Goal: Information Seeking & Learning: Learn about a topic

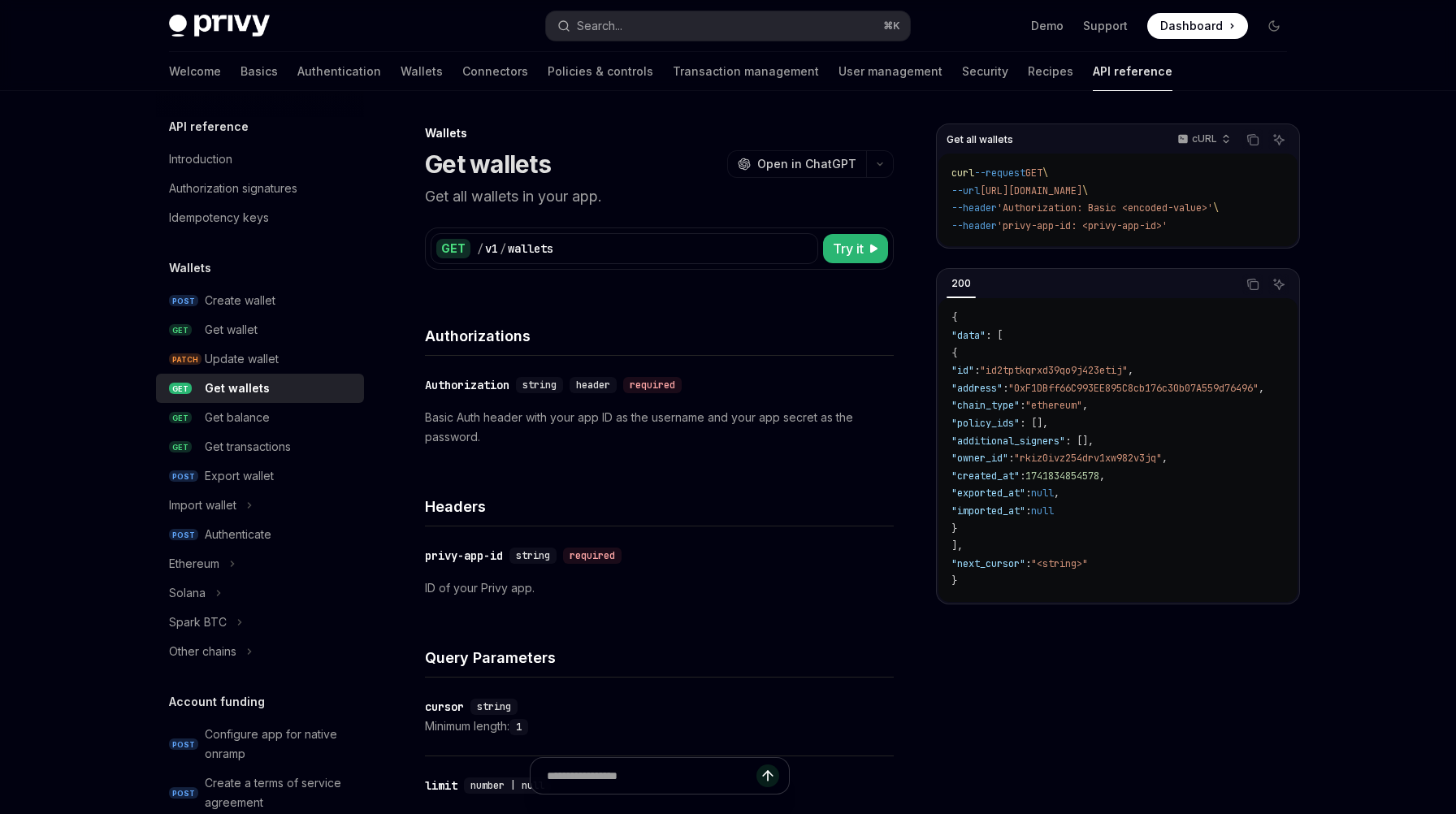
click at [653, 133] on div "Wallets" at bounding box center [659, 132] width 469 height 16
click at [401, 69] on link "Wallets" at bounding box center [422, 71] width 42 height 39
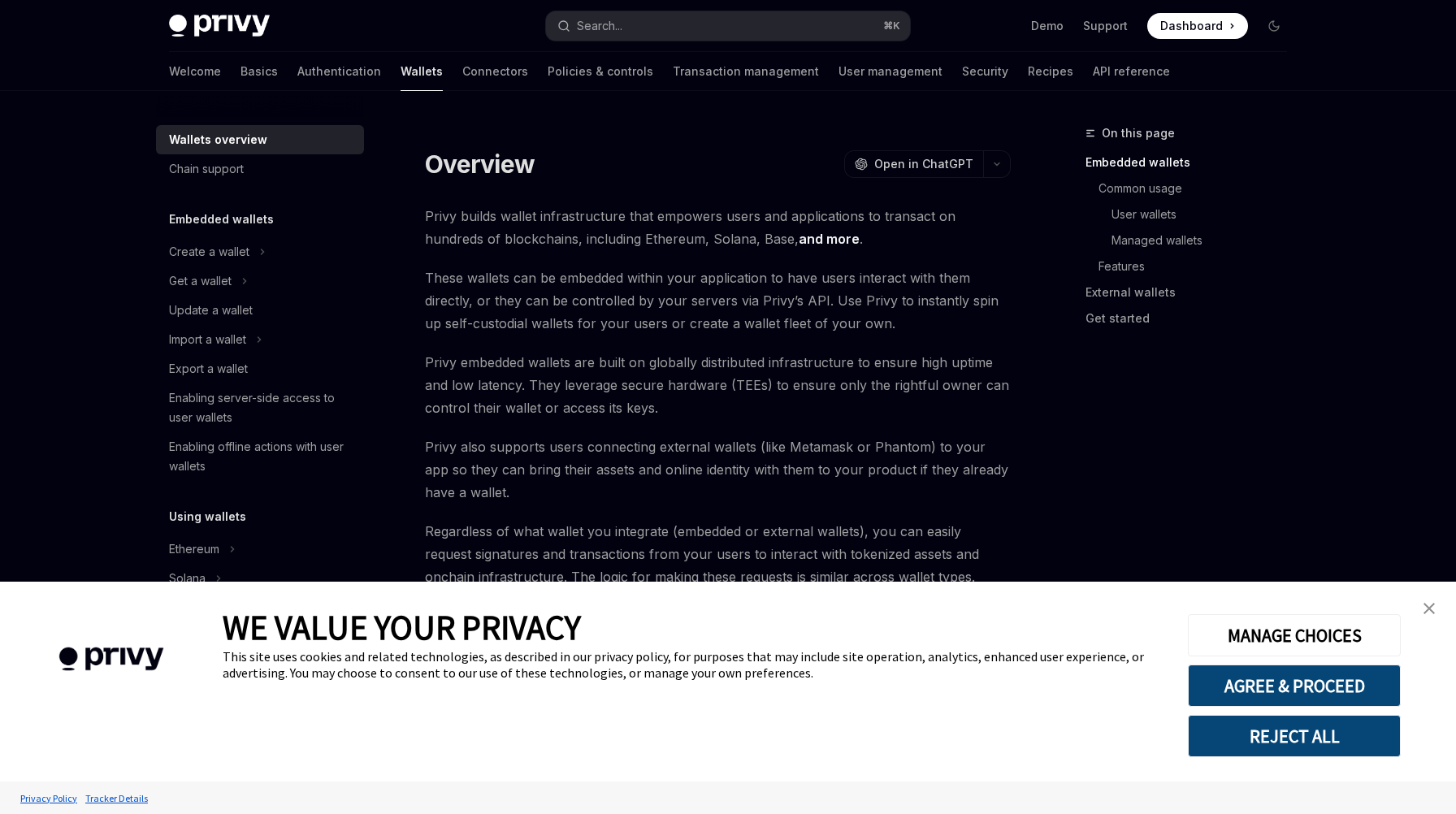
click at [1423, 608] on img "close banner" at bounding box center [1429, 608] width 12 height 12
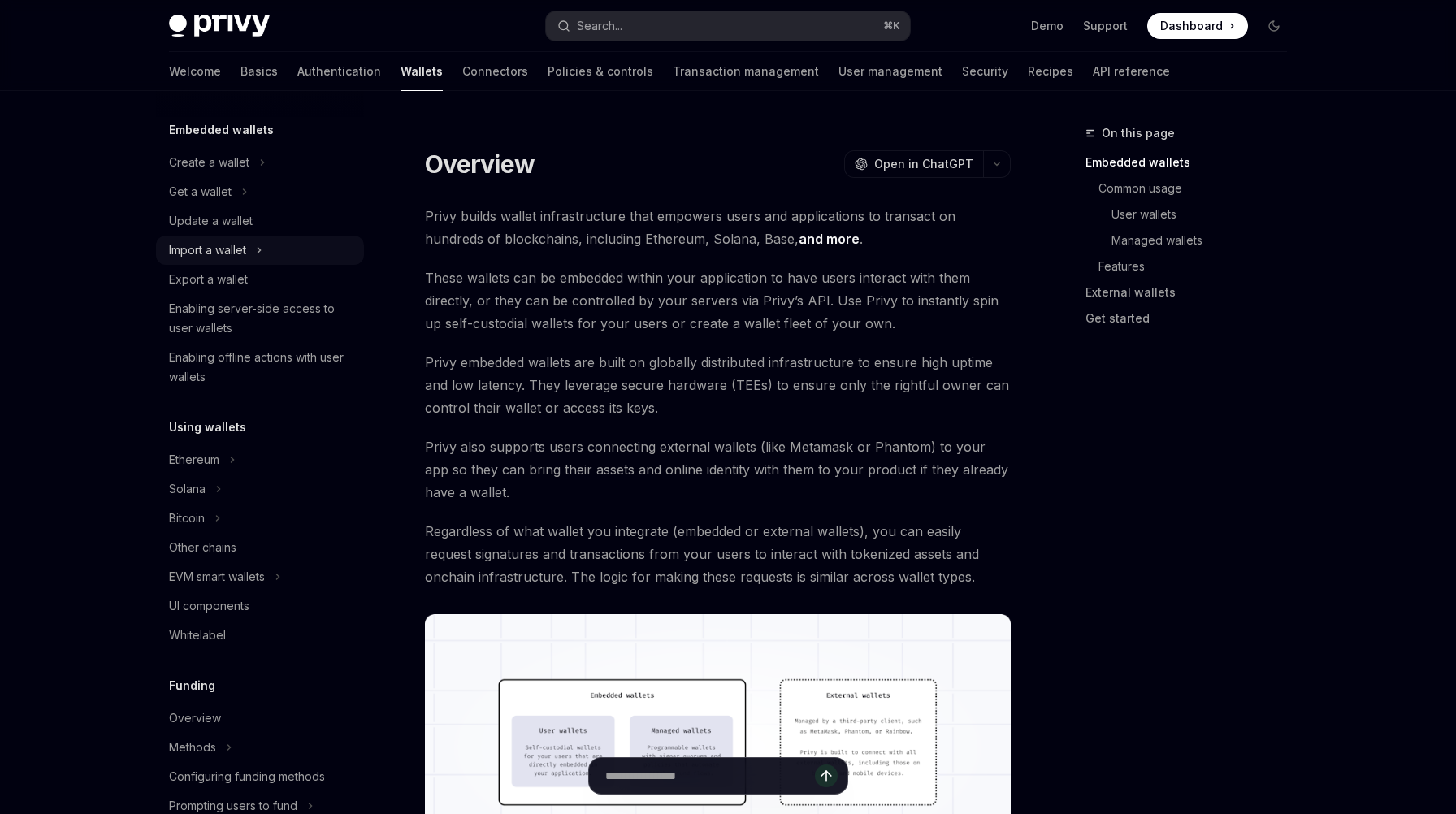
scroll to position [90, 0]
click at [226, 486] on button "Solana" at bounding box center [259, 488] width 208 height 29
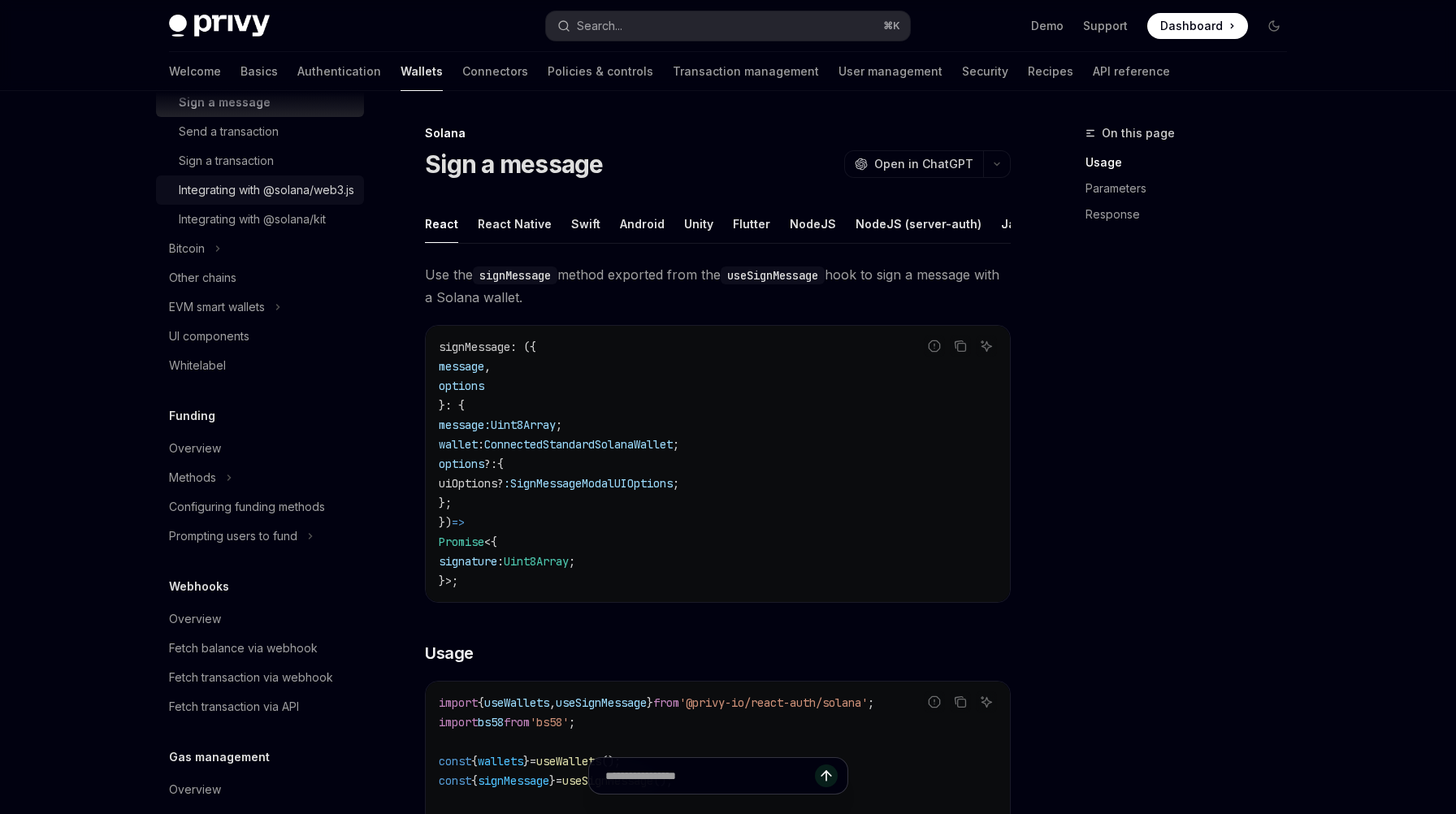
scroll to position [509, 0]
click at [297, 65] on link "Authentication" at bounding box center [339, 71] width 84 height 39
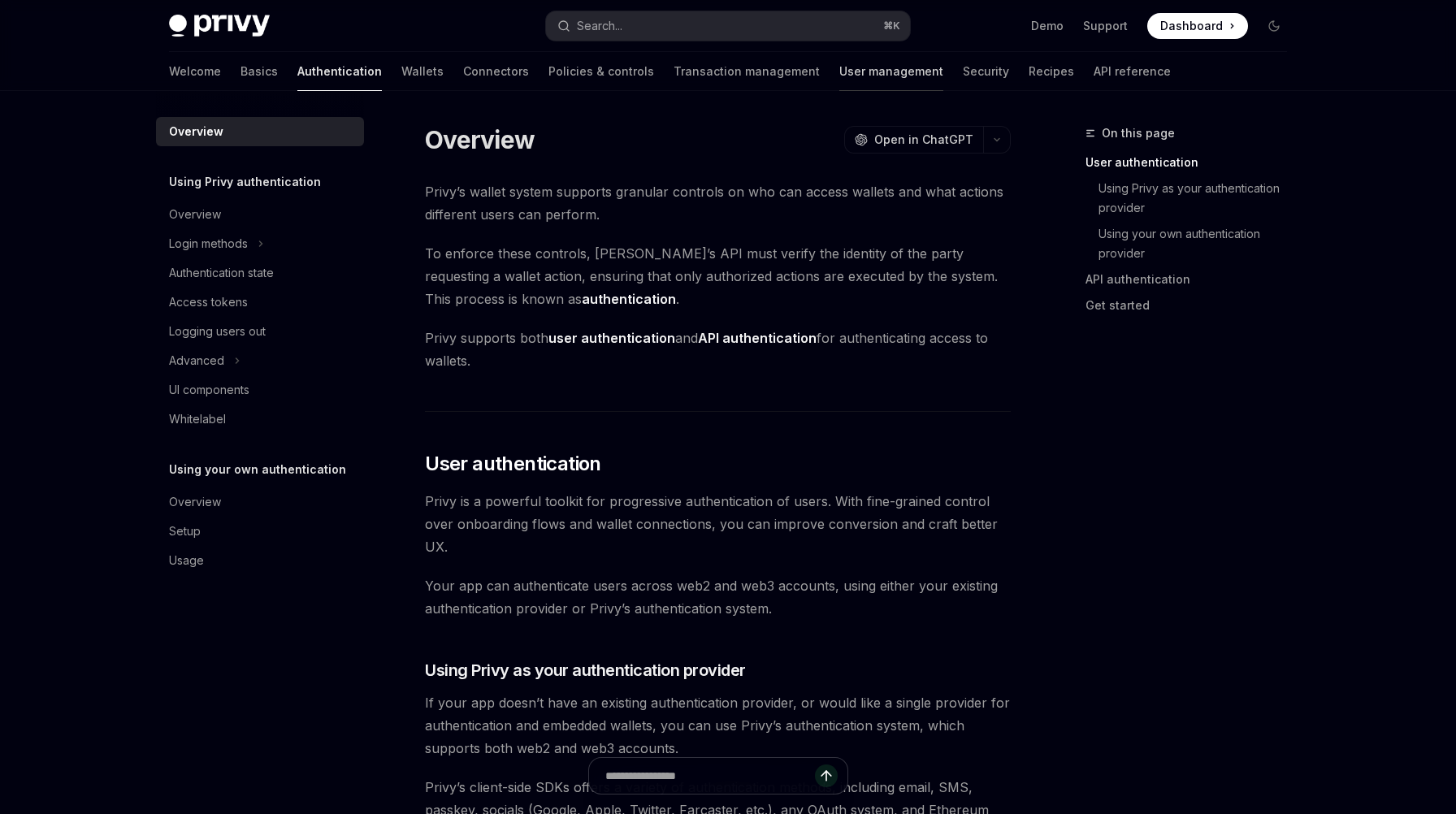
click at [839, 73] on link "User management" at bounding box center [891, 71] width 104 height 39
type textarea "*"
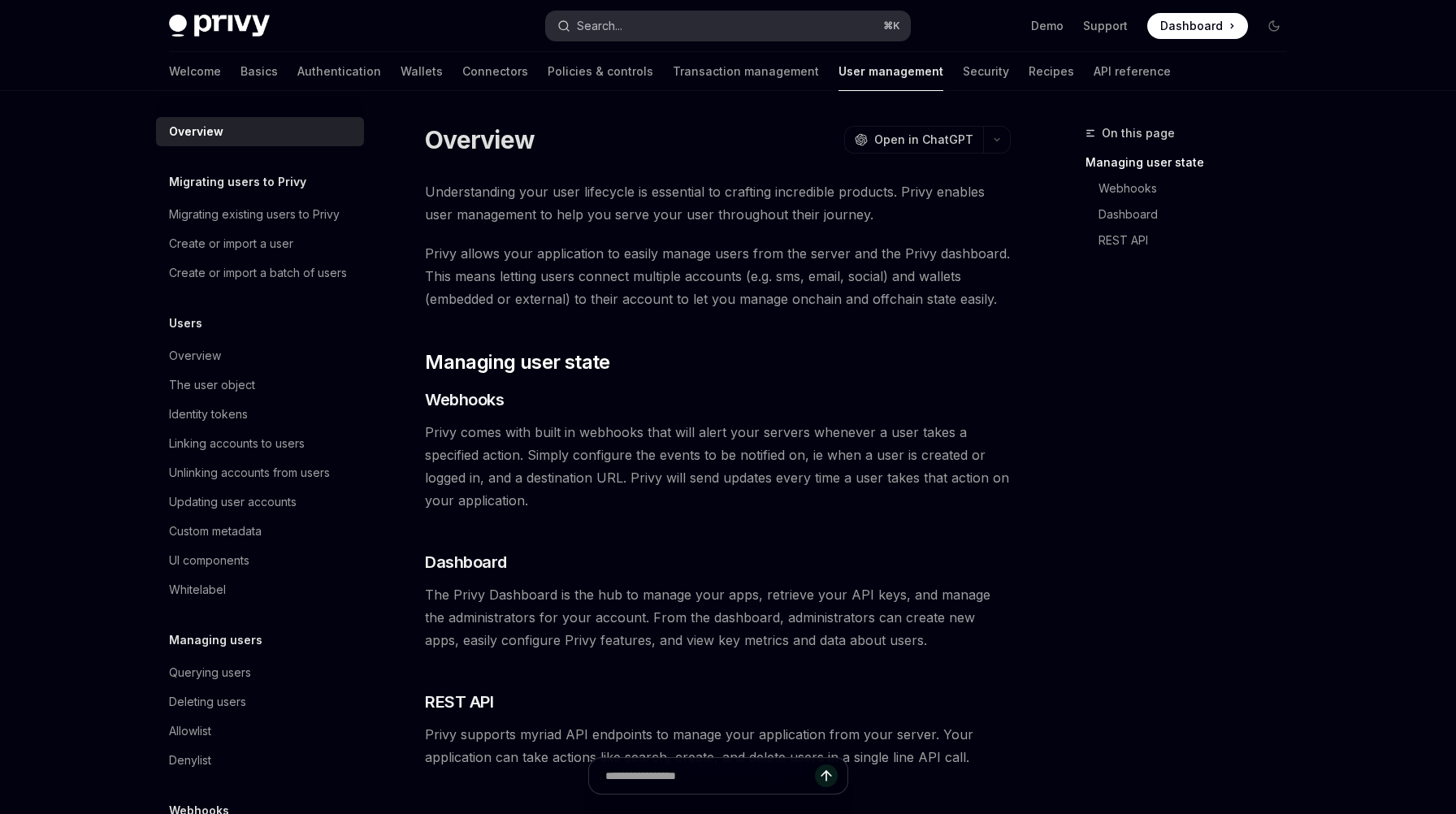
click at [729, 35] on button "Search... ⌘ K" at bounding box center [727, 26] width 364 height 29
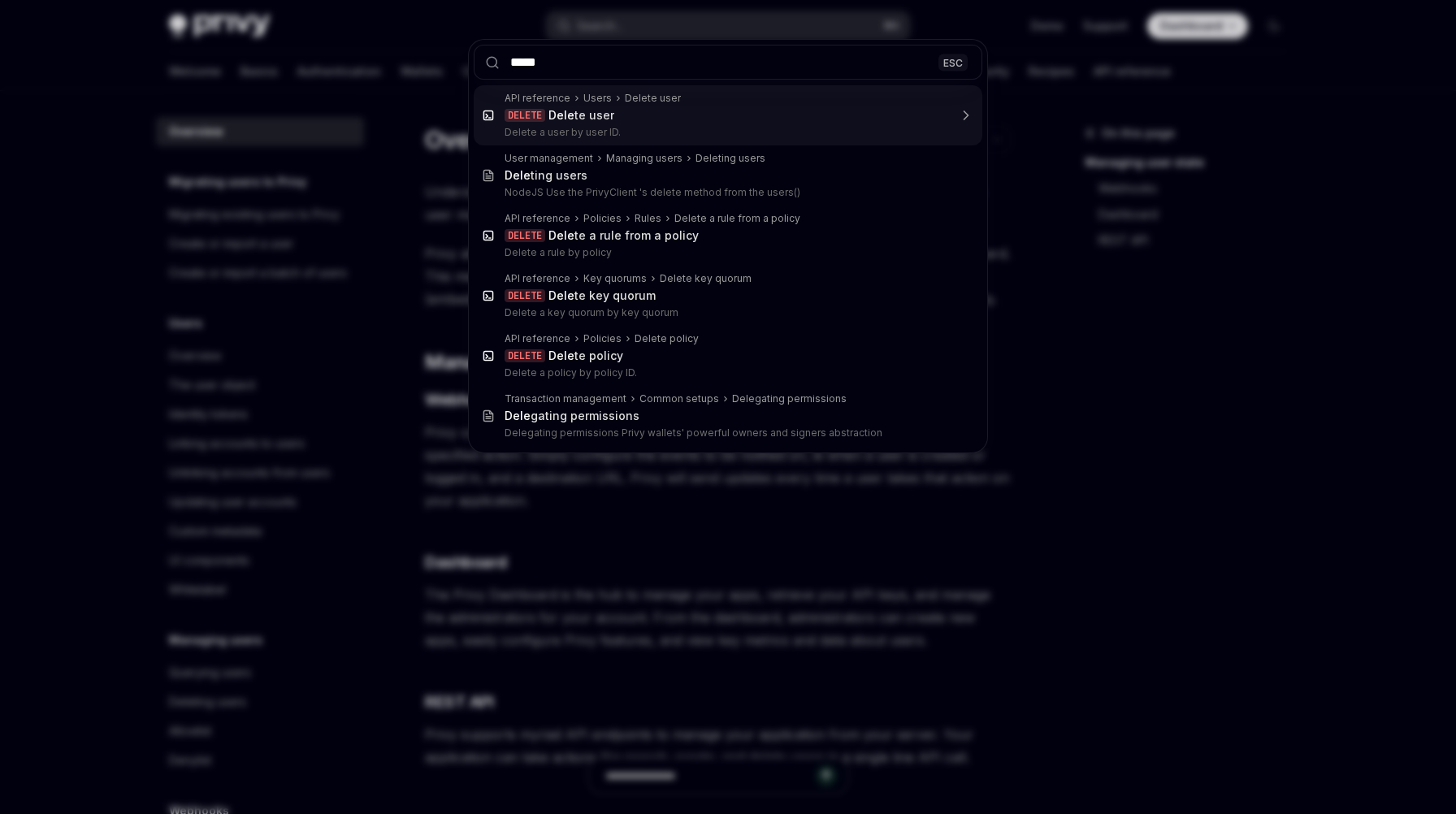
type input "******"
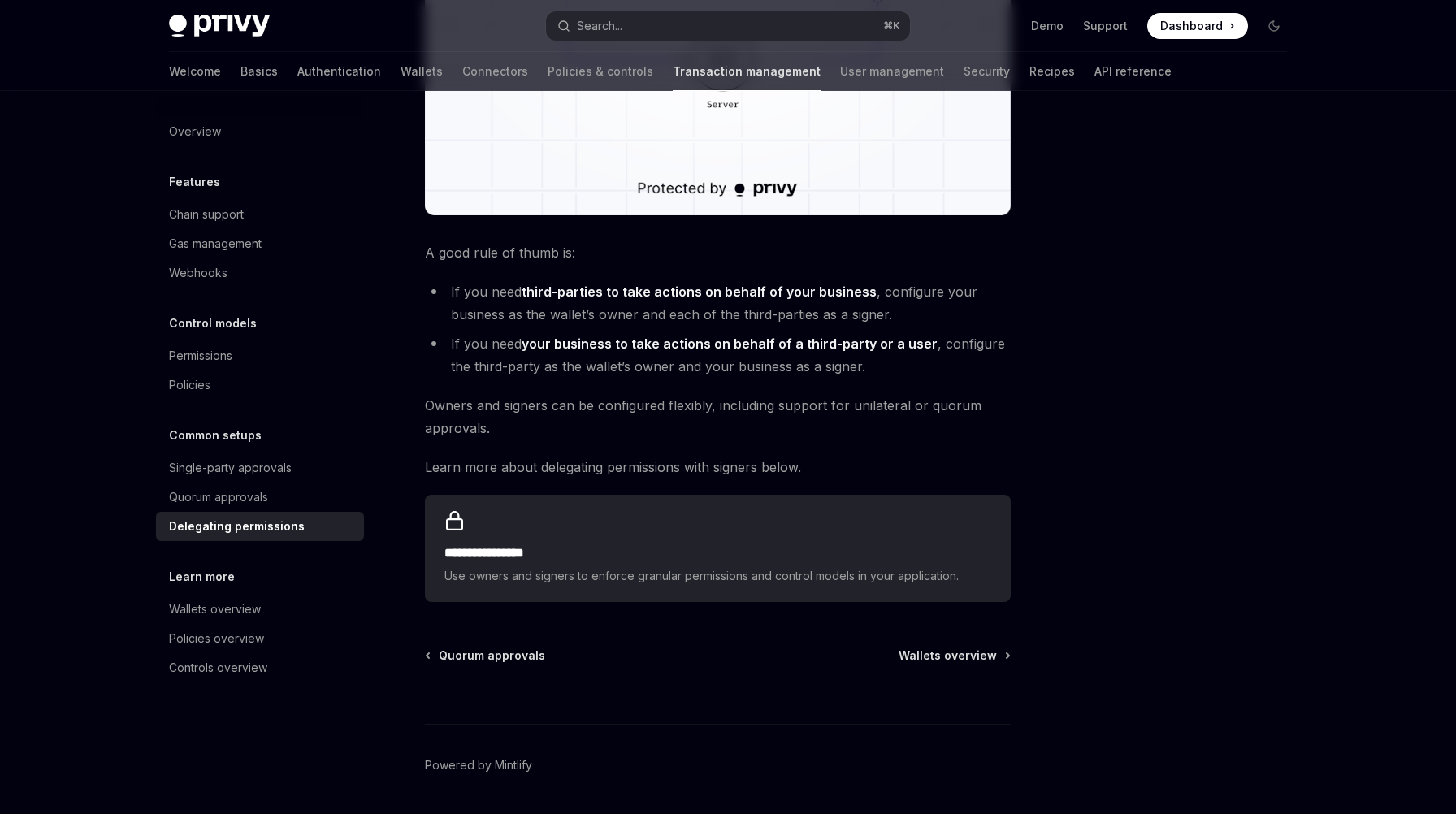
scroll to position [525, 0]
click at [720, 22] on button "Search... ⌘ K" at bounding box center [727, 26] width 364 height 29
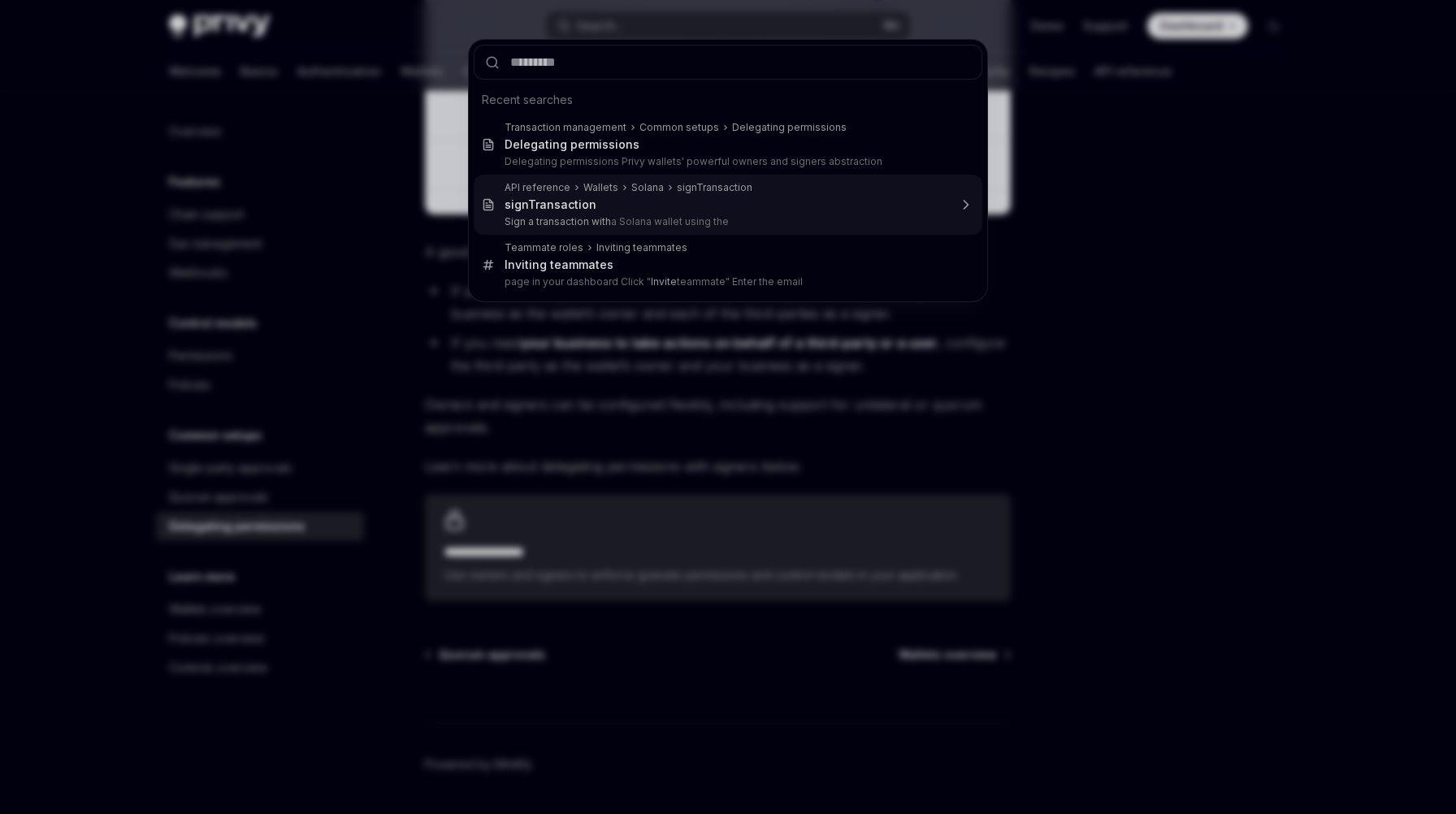
click at [657, 208] on div "signTransaction" at bounding box center [726, 204] width 443 height 14
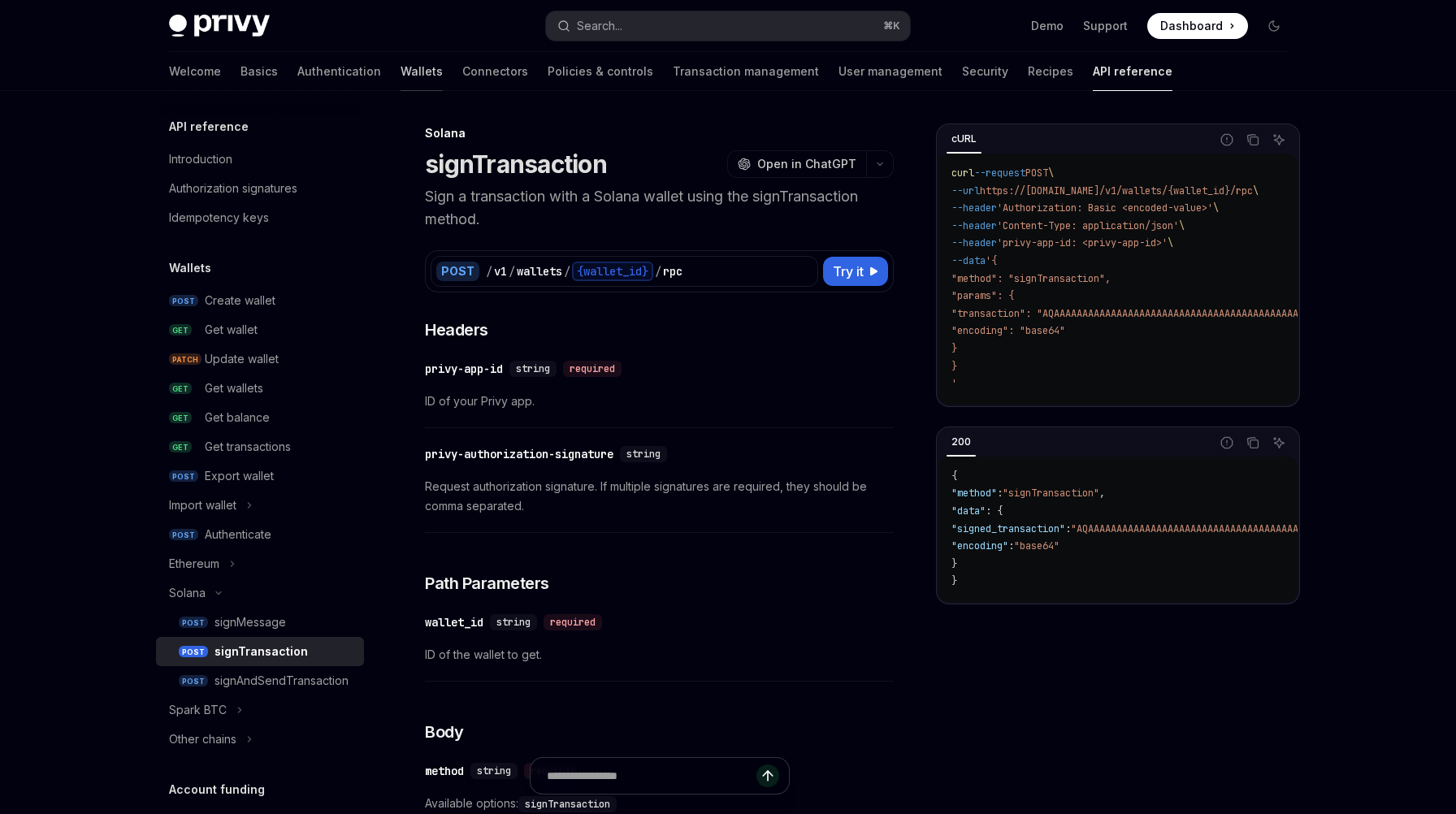
click at [401, 65] on link "Wallets" at bounding box center [422, 71] width 42 height 39
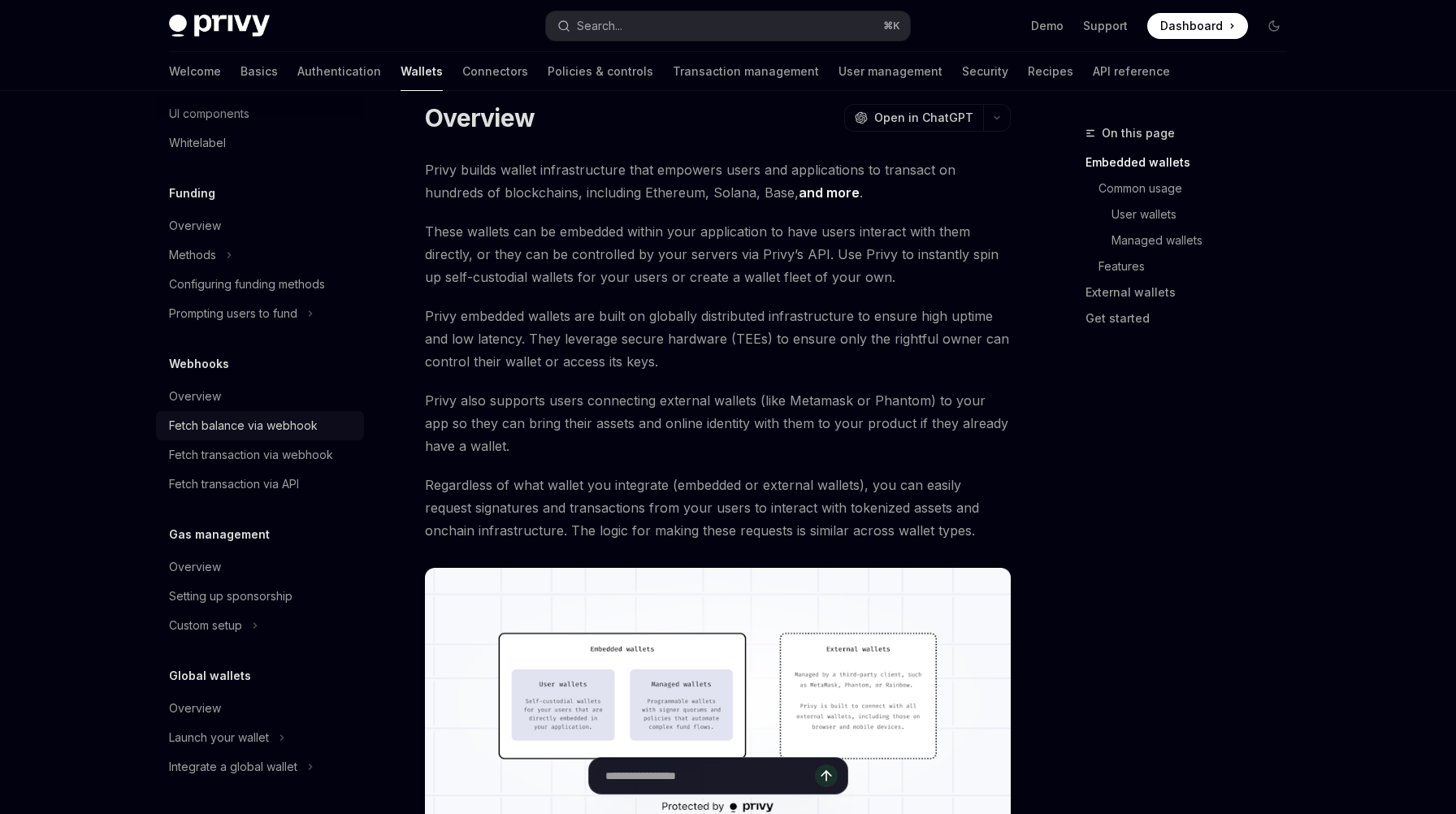
scroll to position [49, 0]
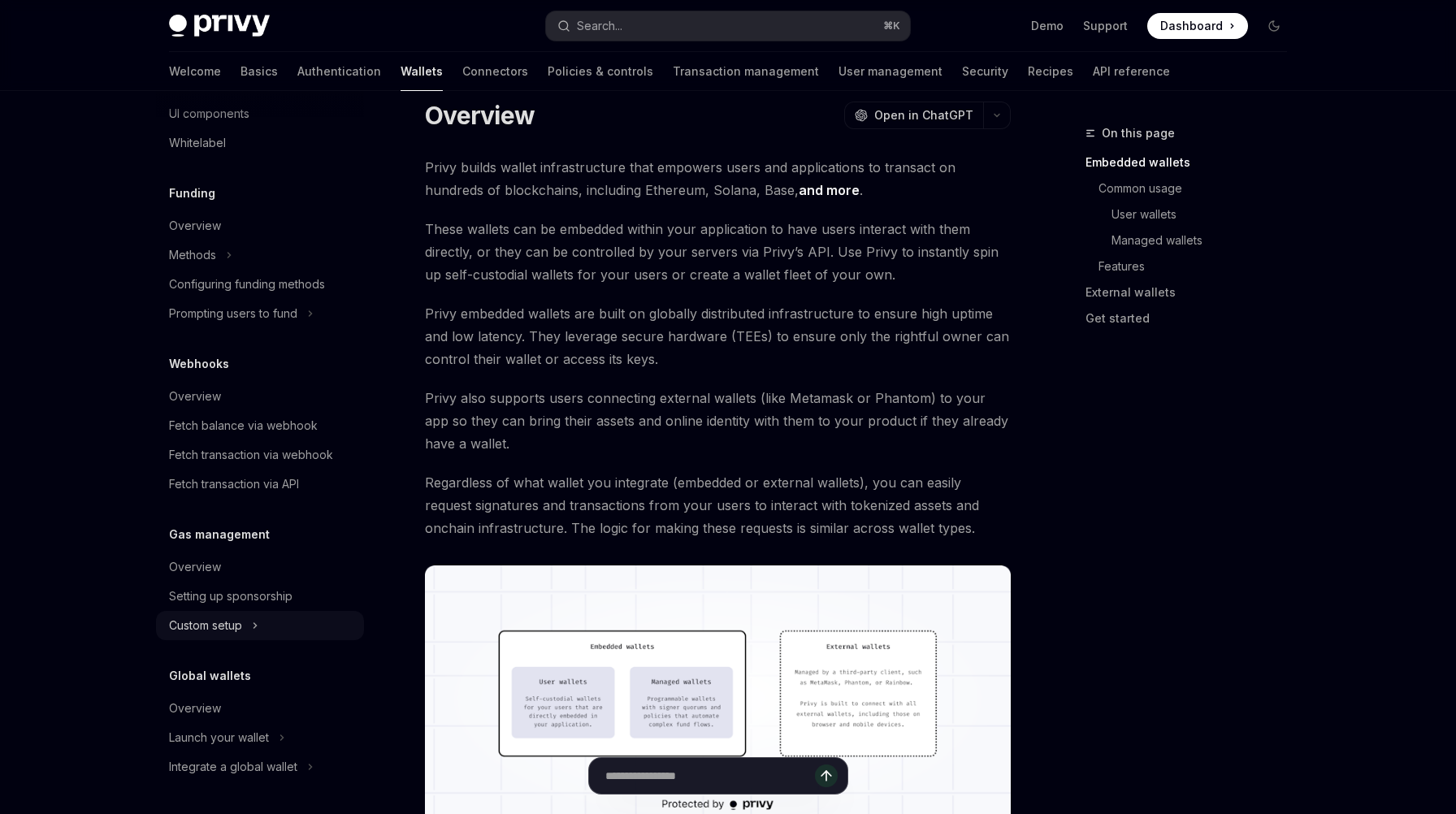
click at [233, 622] on div "Custom setup" at bounding box center [205, 625] width 73 height 19
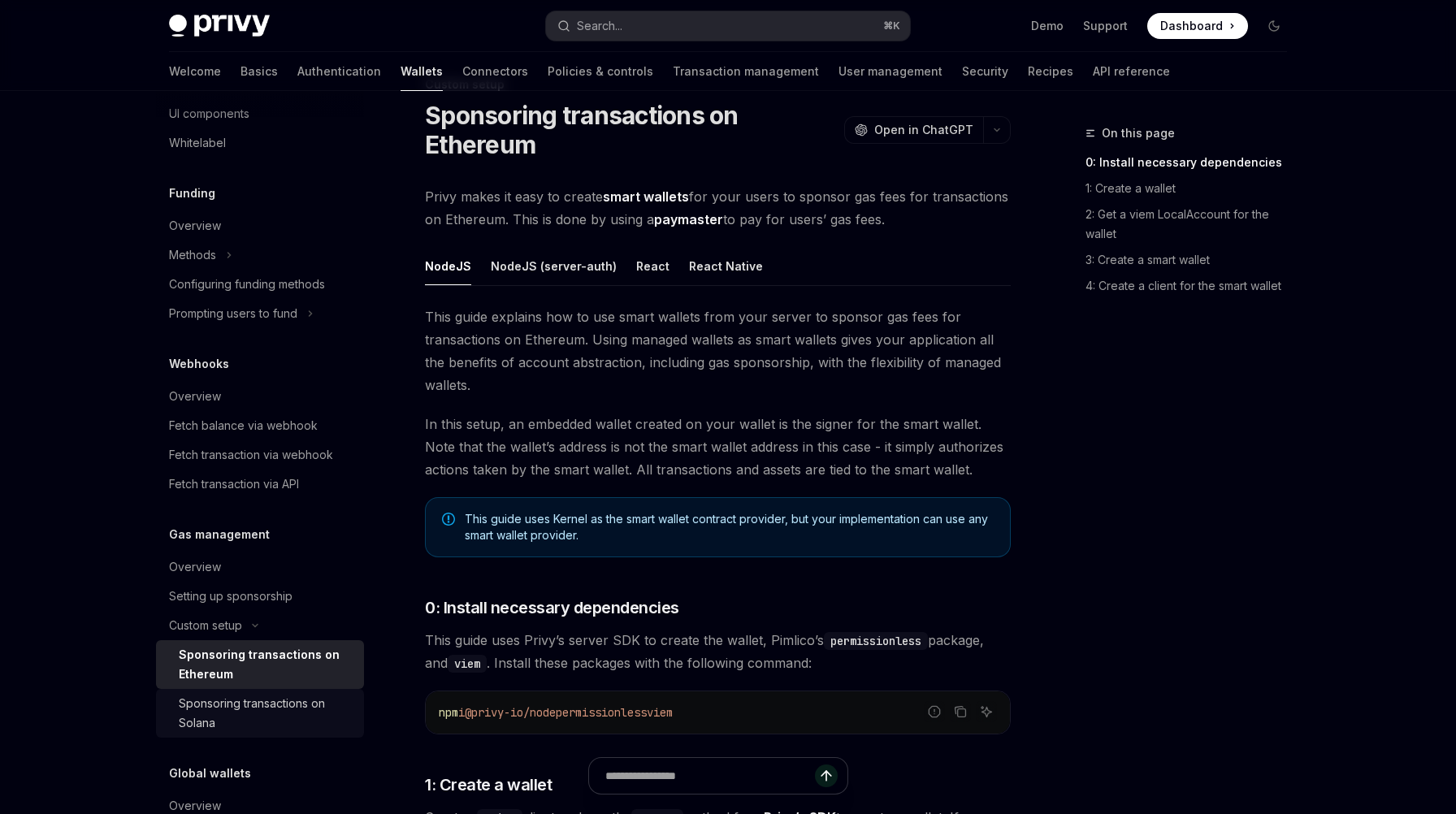
click at [238, 722] on div "Sponsoring transactions on Solana" at bounding box center [267, 713] width 176 height 39
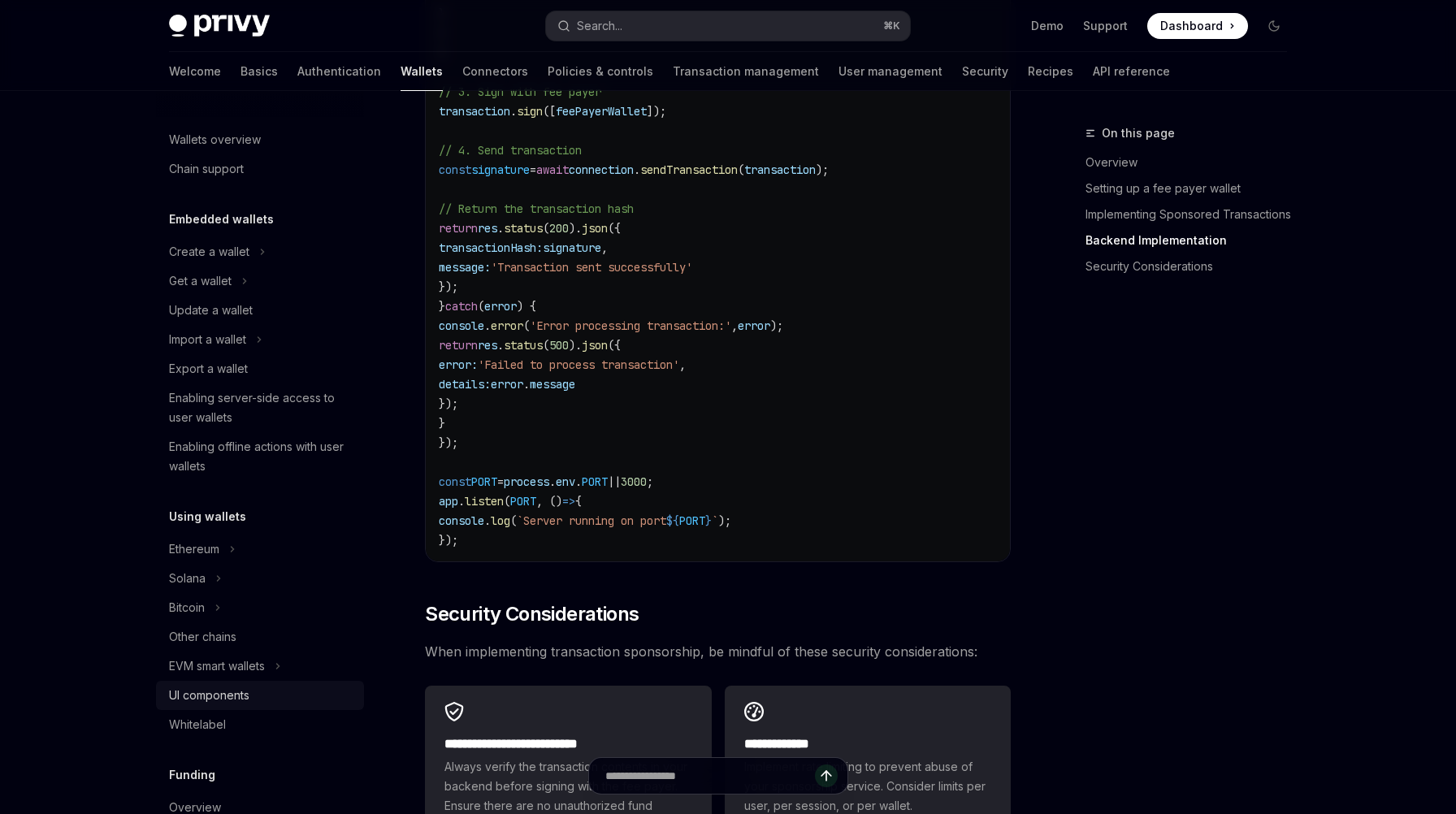
click at [245, 284] on icon "Toggle Get a wallet section" at bounding box center [244, 280] width 7 height 19
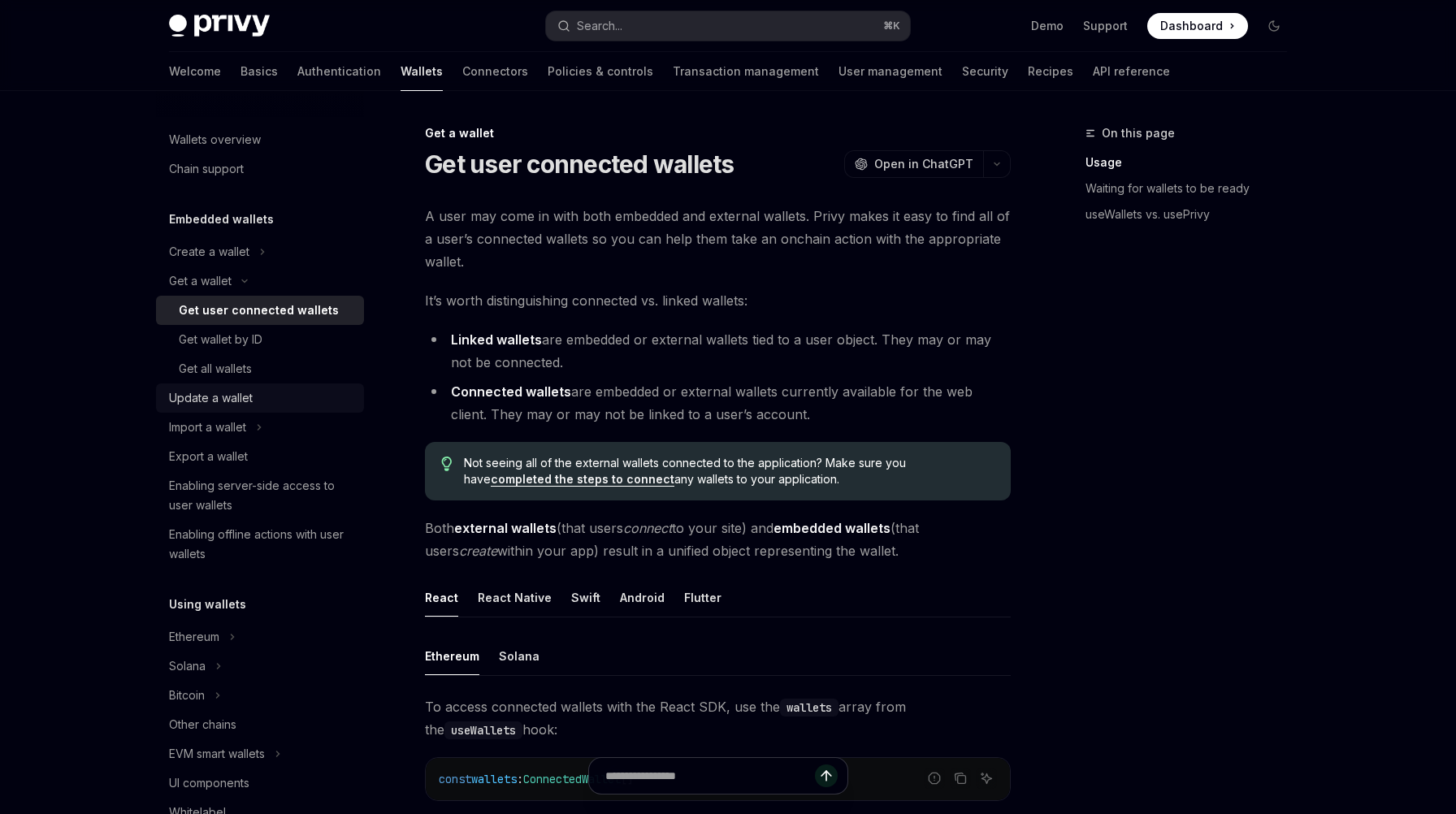
click at [244, 393] on div "Update a wallet" at bounding box center [211, 397] width 84 height 19
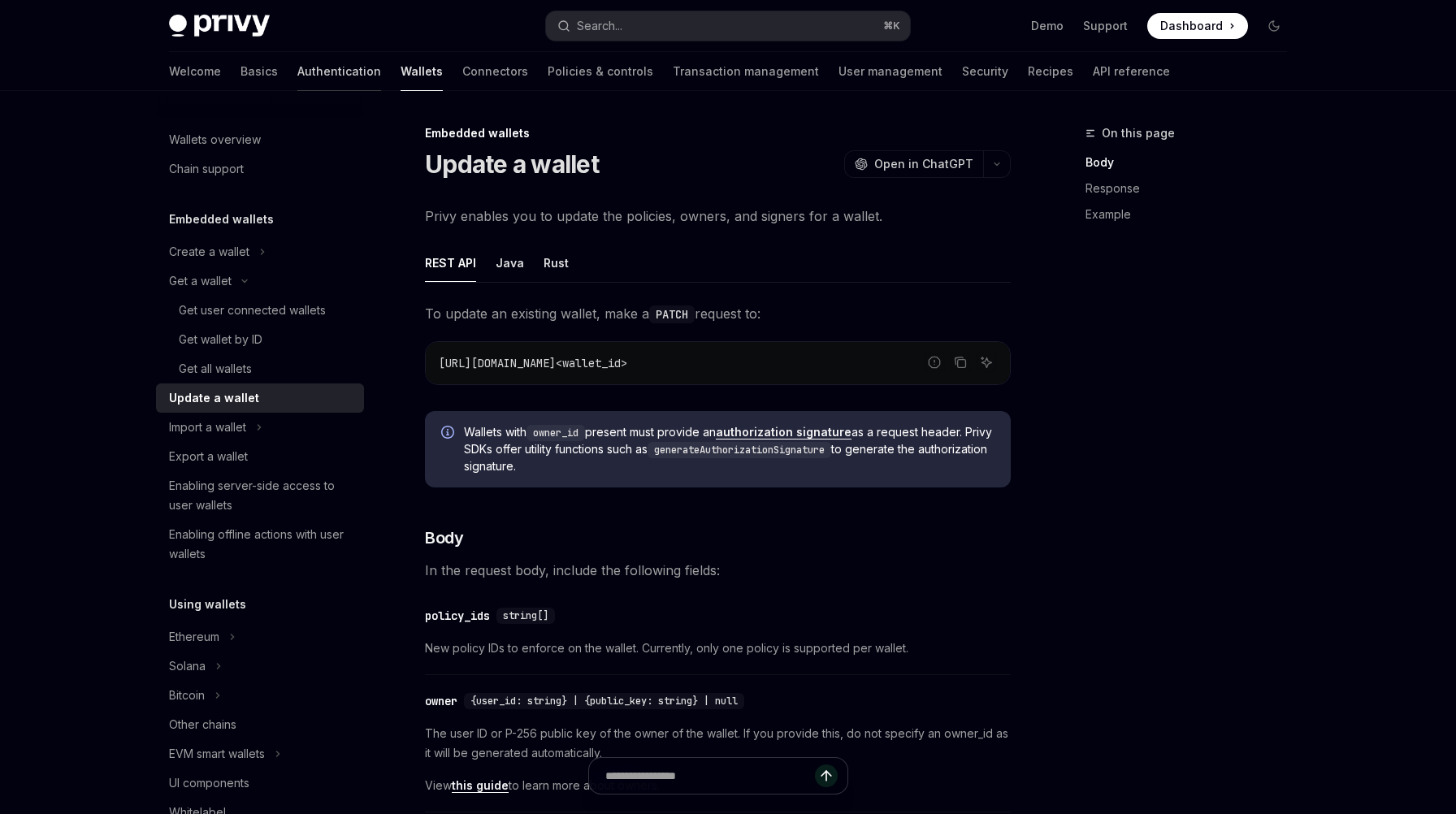
click at [297, 63] on link "Authentication" at bounding box center [339, 71] width 84 height 39
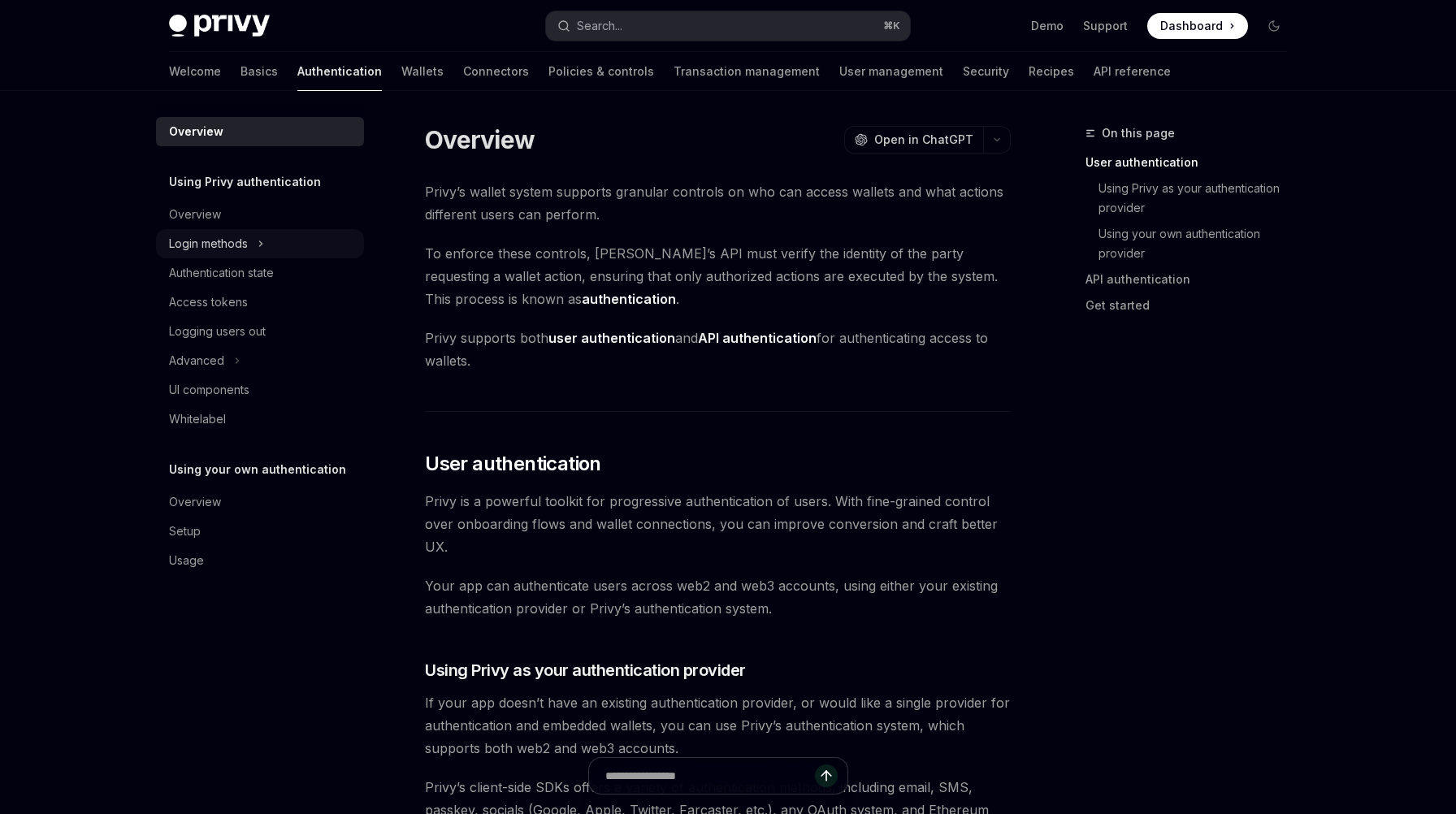
click at [257, 238] on button "Login methods" at bounding box center [259, 243] width 208 height 29
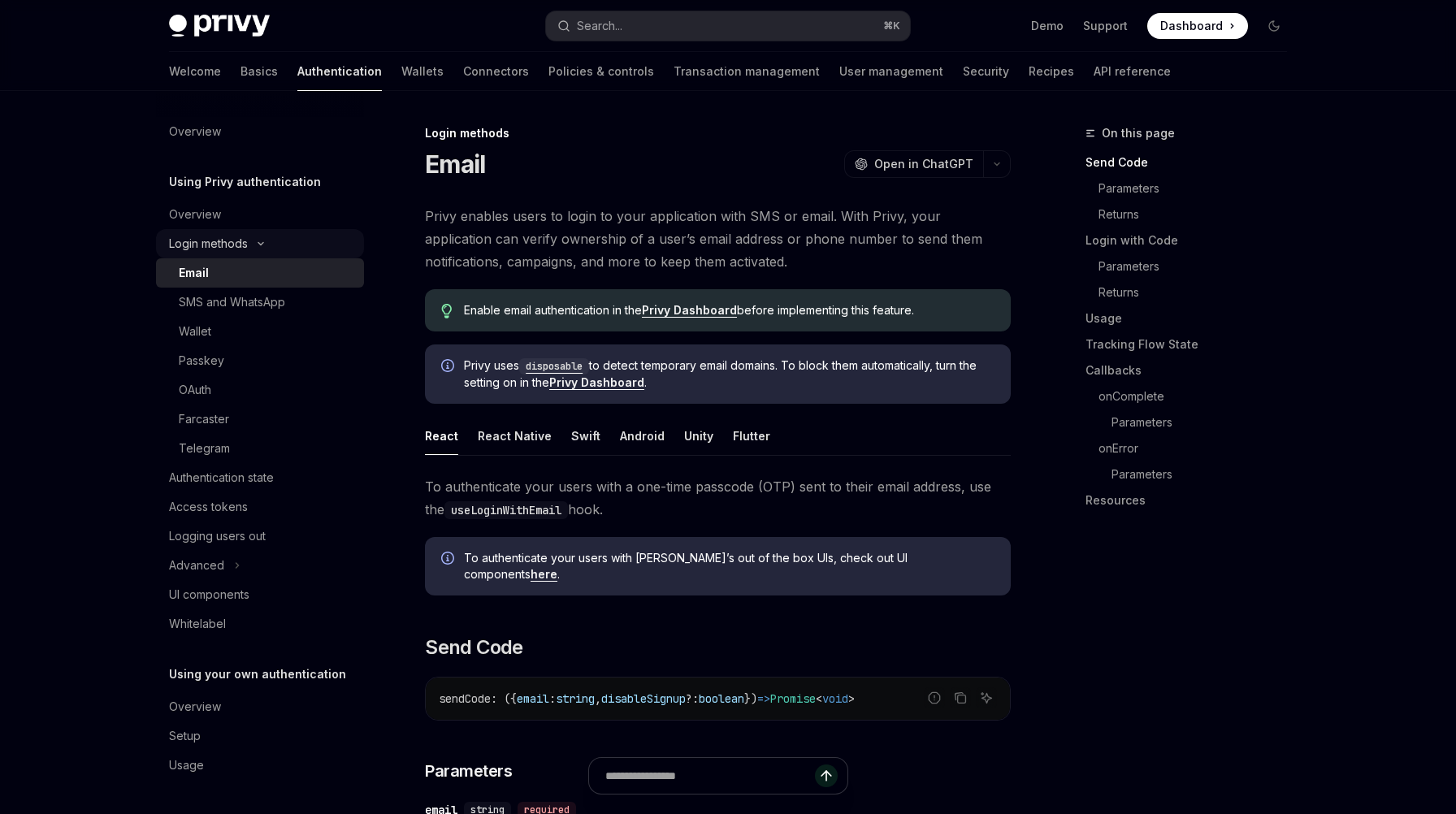
click at [257, 238] on button "Login methods" at bounding box center [259, 243] width 208 height 29
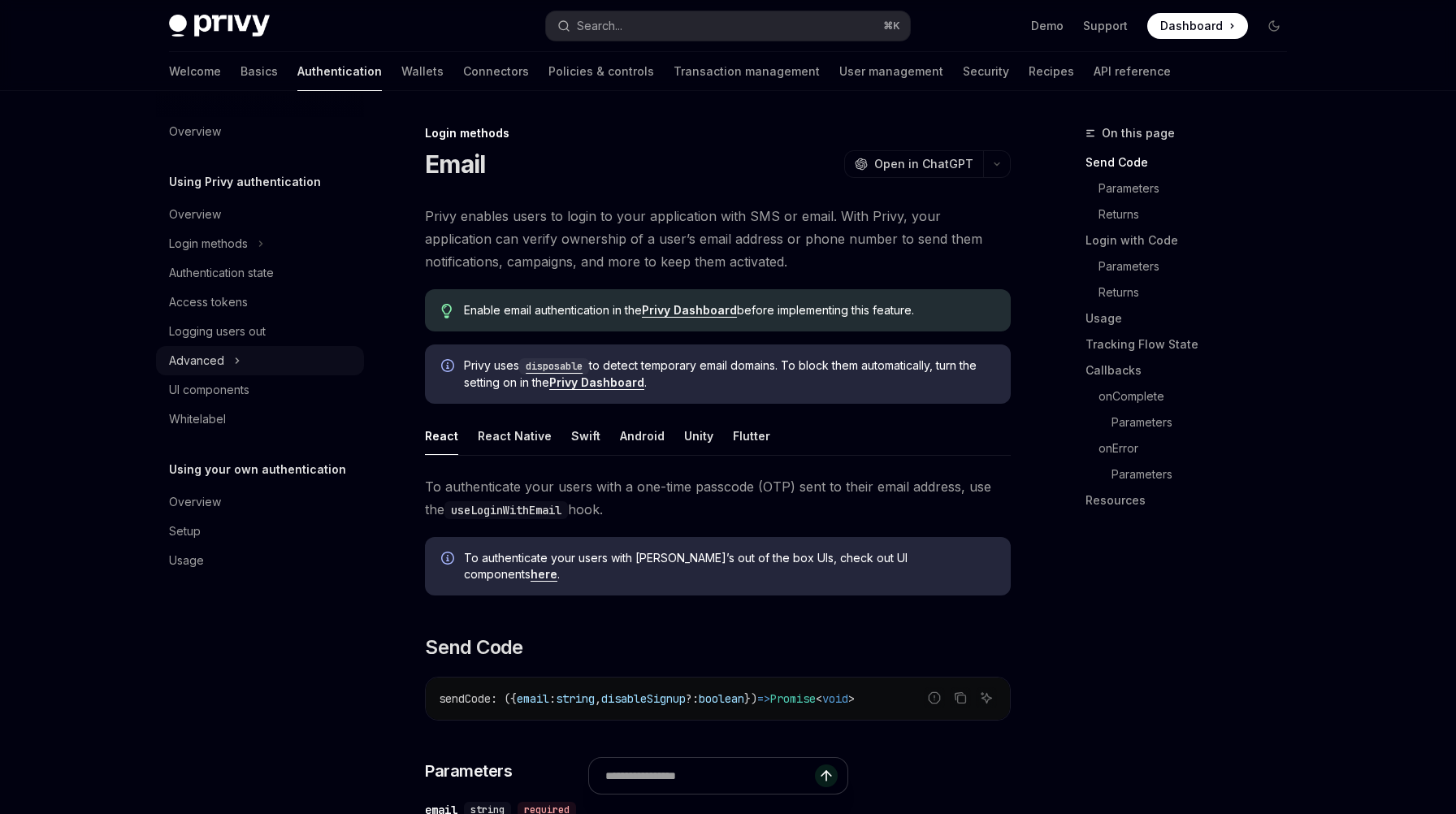
click at [236, 362] on icon "Toggle Advanced section" at bounding box center [237, 361] width 3 height 5
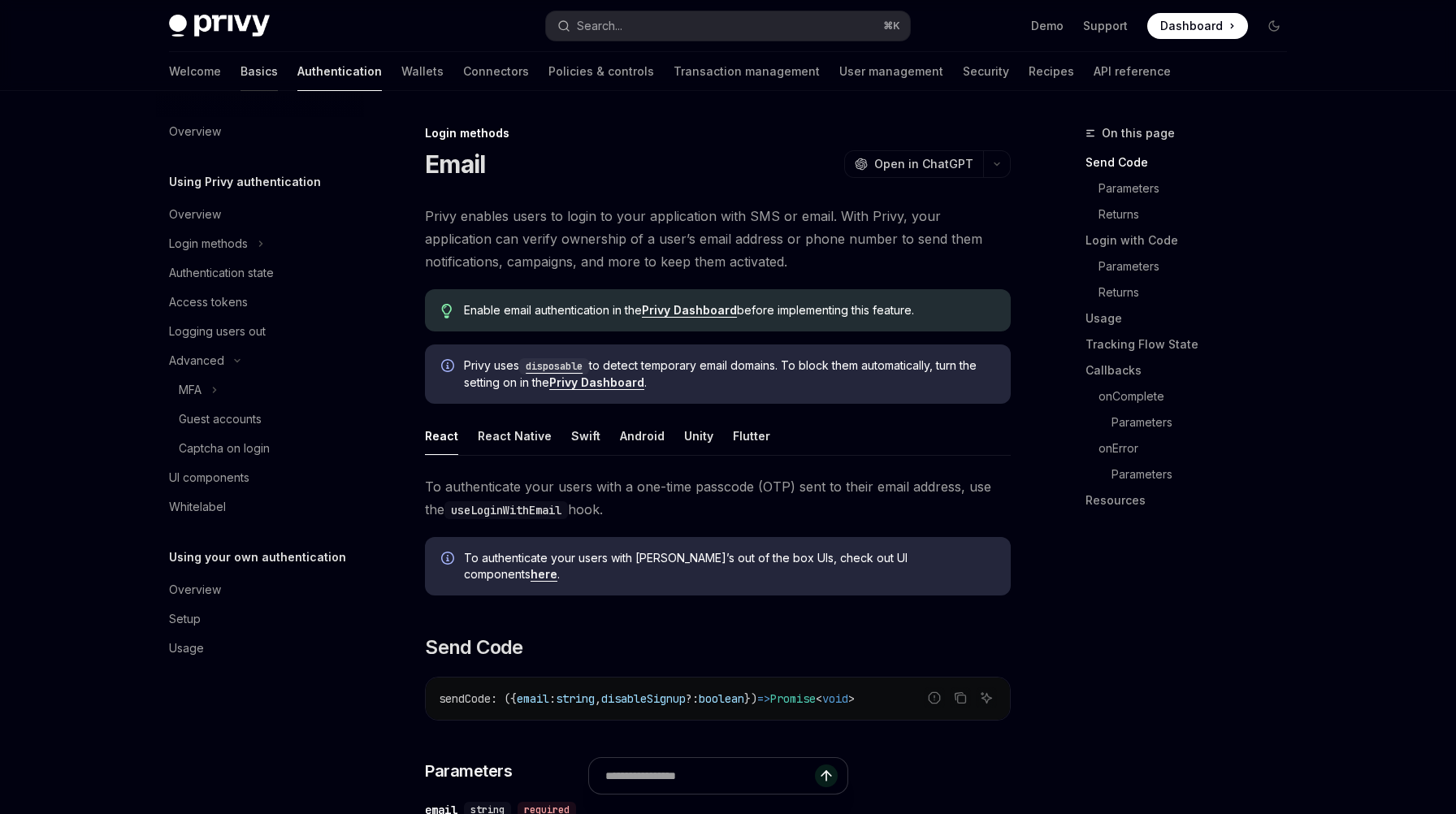
click at [240, 75] on link "Basics" at bounding box center [259, 71] width 38 height 39
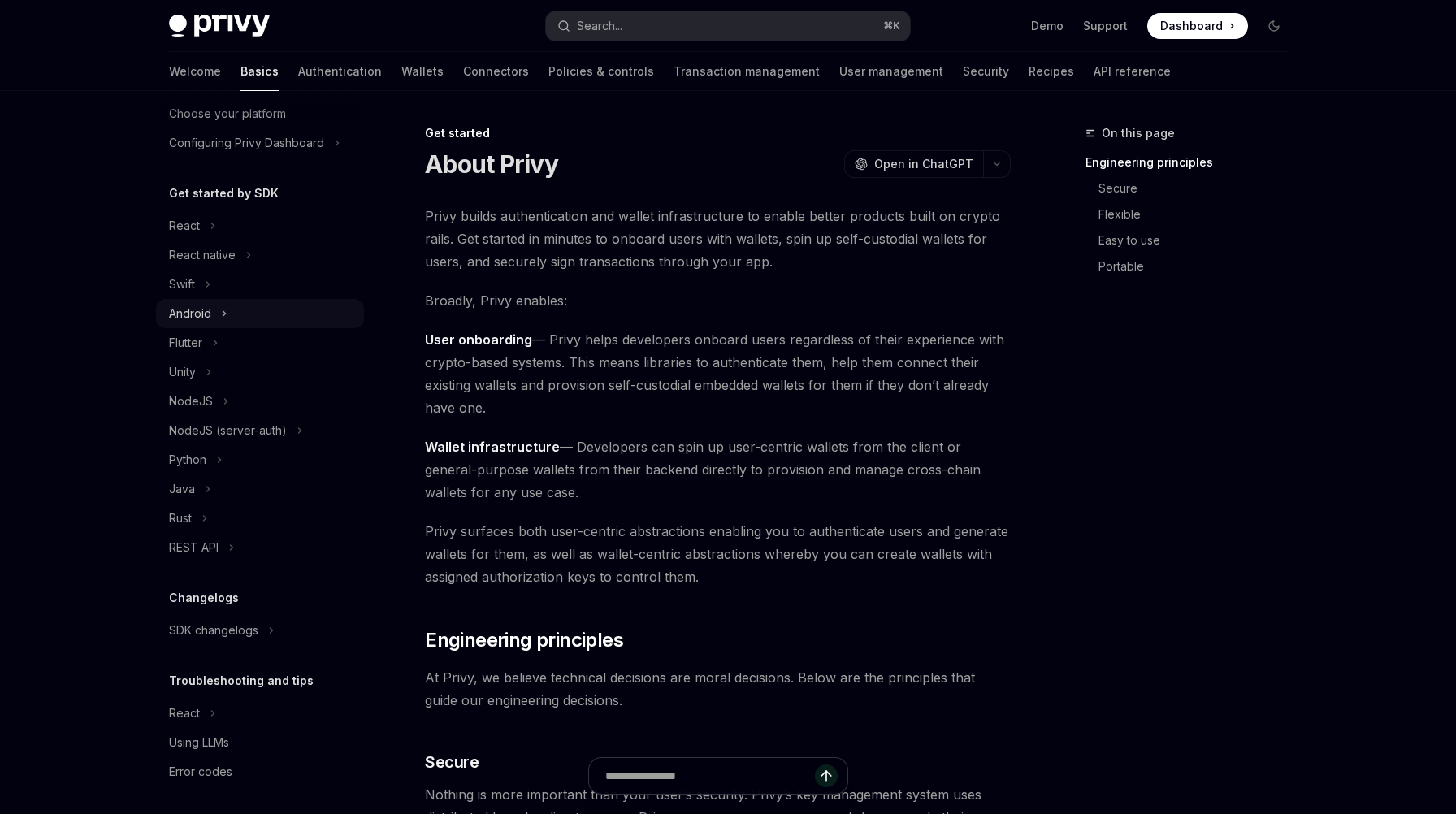
scroll to position [109, 0]
click at [463, 79] on link "Connectors" at bounding box center [495, 71] width 66 height 39
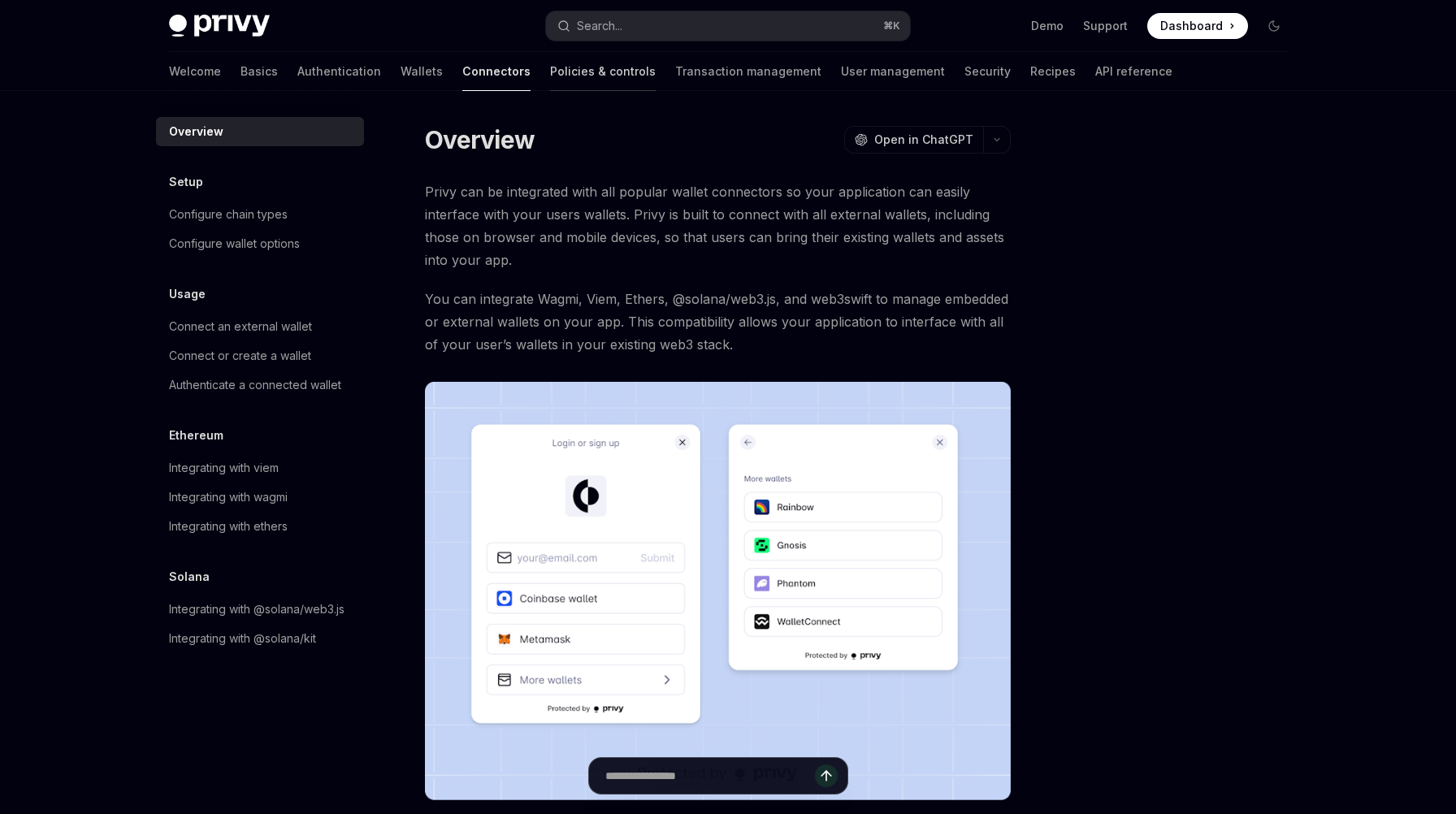
click at [550, 74] on link "Policies & controls" at bounding box center [602, 71] width 105 height 39
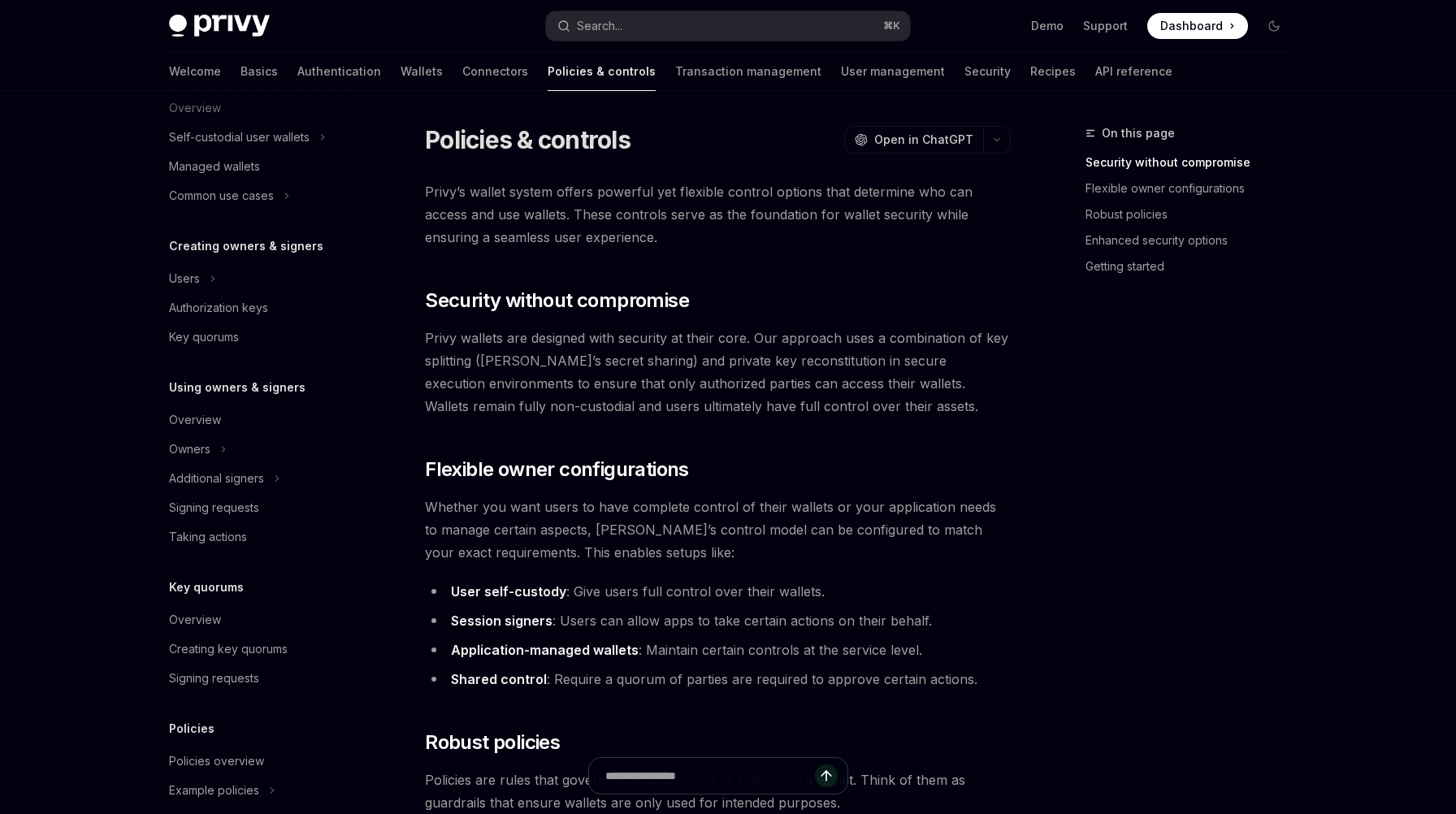
scroll to position [330, 0]
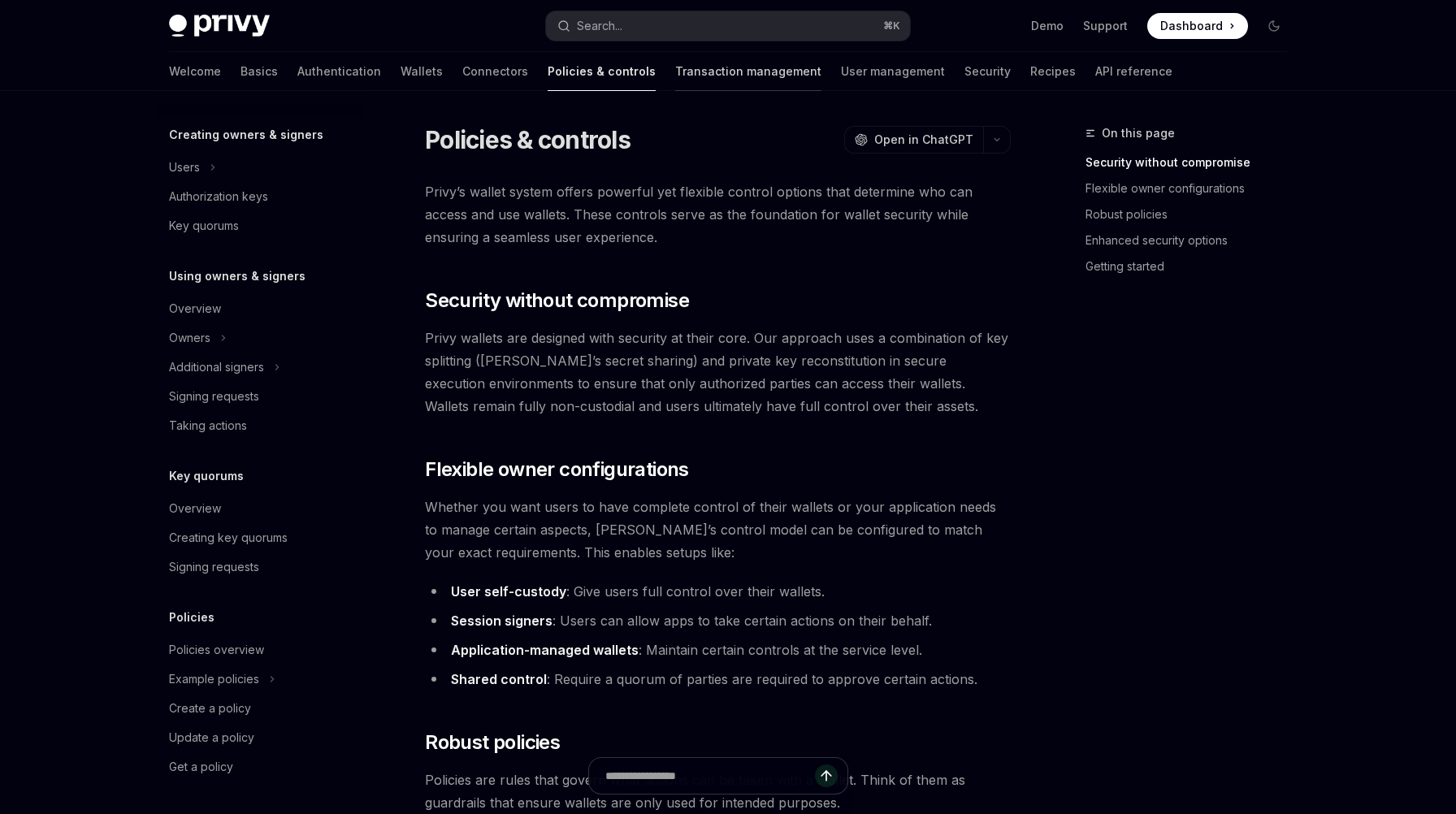
click at [675, 79] on link "Transaction management" at bounding box center [748, 71] width 146 height 39
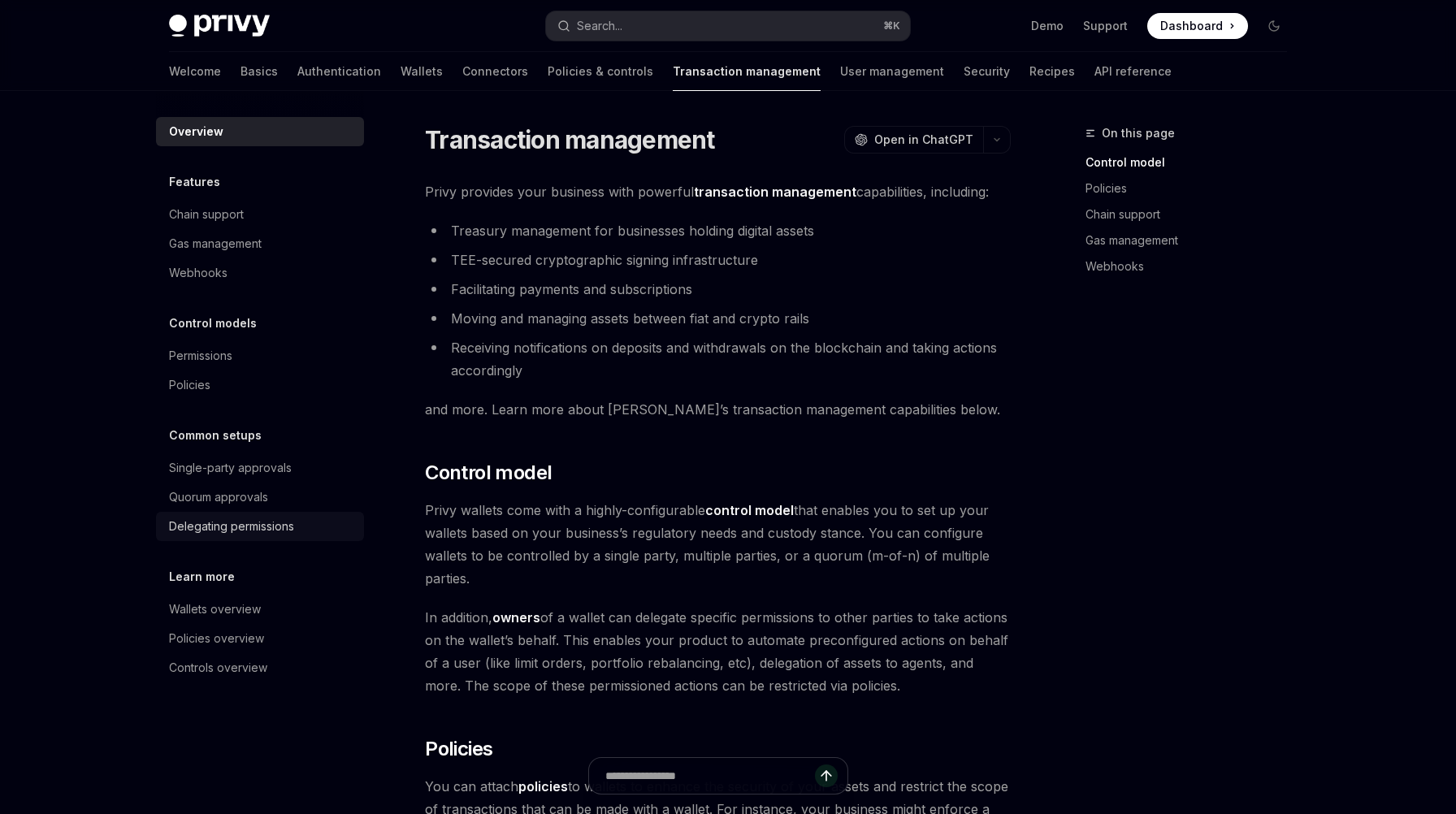
click at [208, 528] on div "Delegating permissions" at bounding box center [231, 525] width 125 height 19
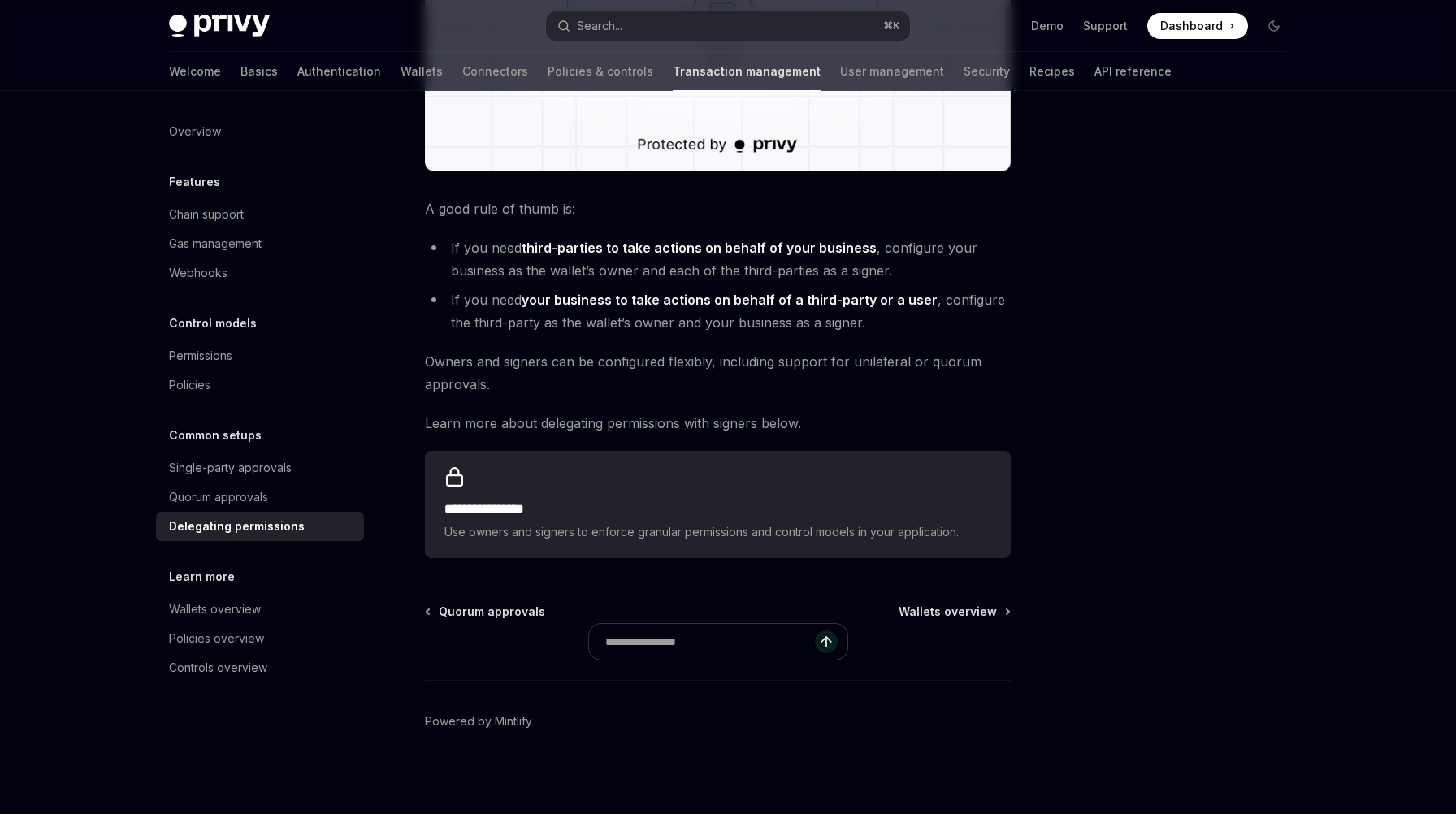
scroll to position [571, 0]
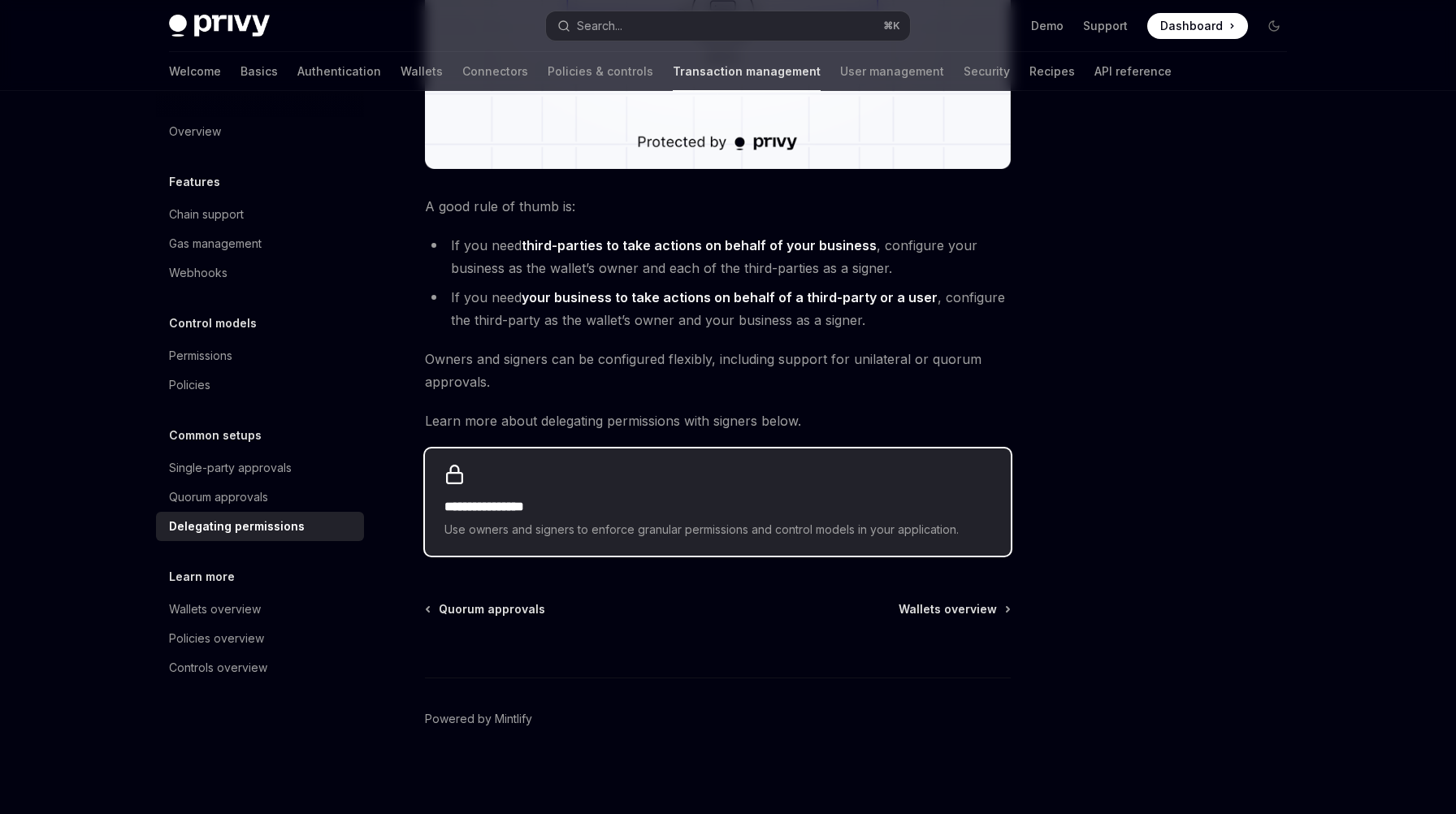
click at [535, 506] on h2 "**********" at bounding box center [717, 506] width 546 height 19
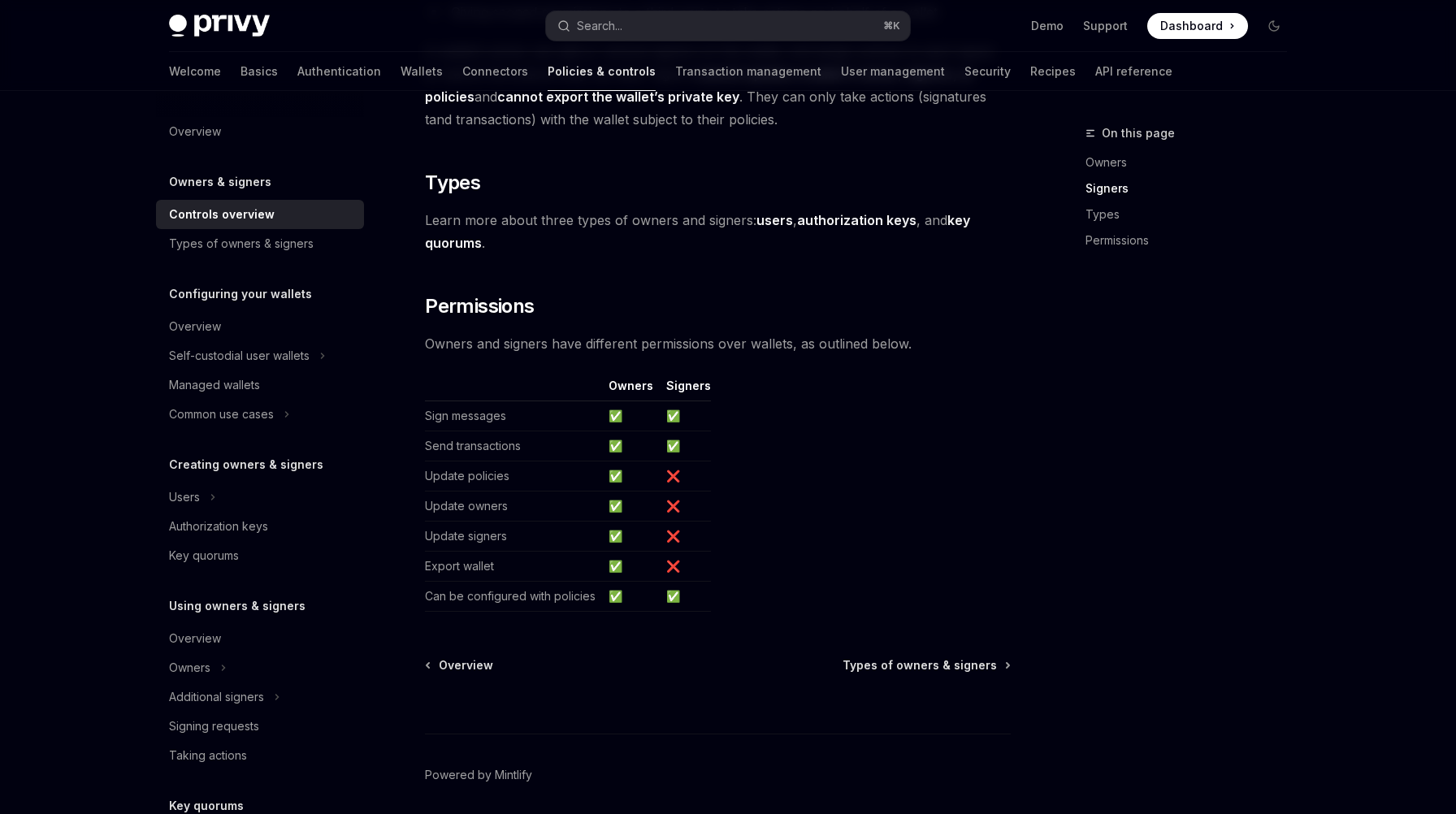
scroll to position [1262, 0]
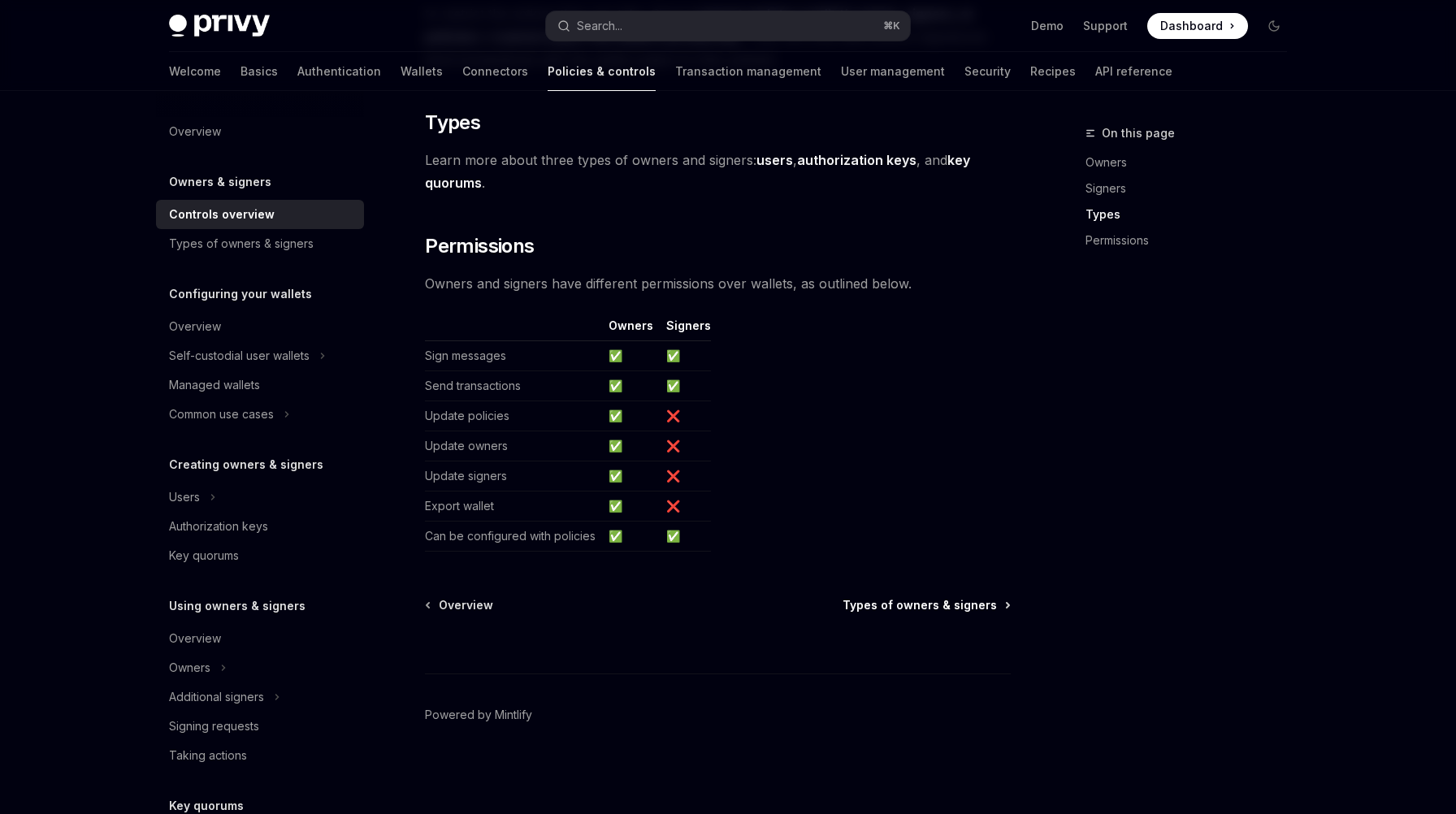
click at [936, 600] on span "Types of owners & signers" at bounding box center [920, 605] width 154 height 16
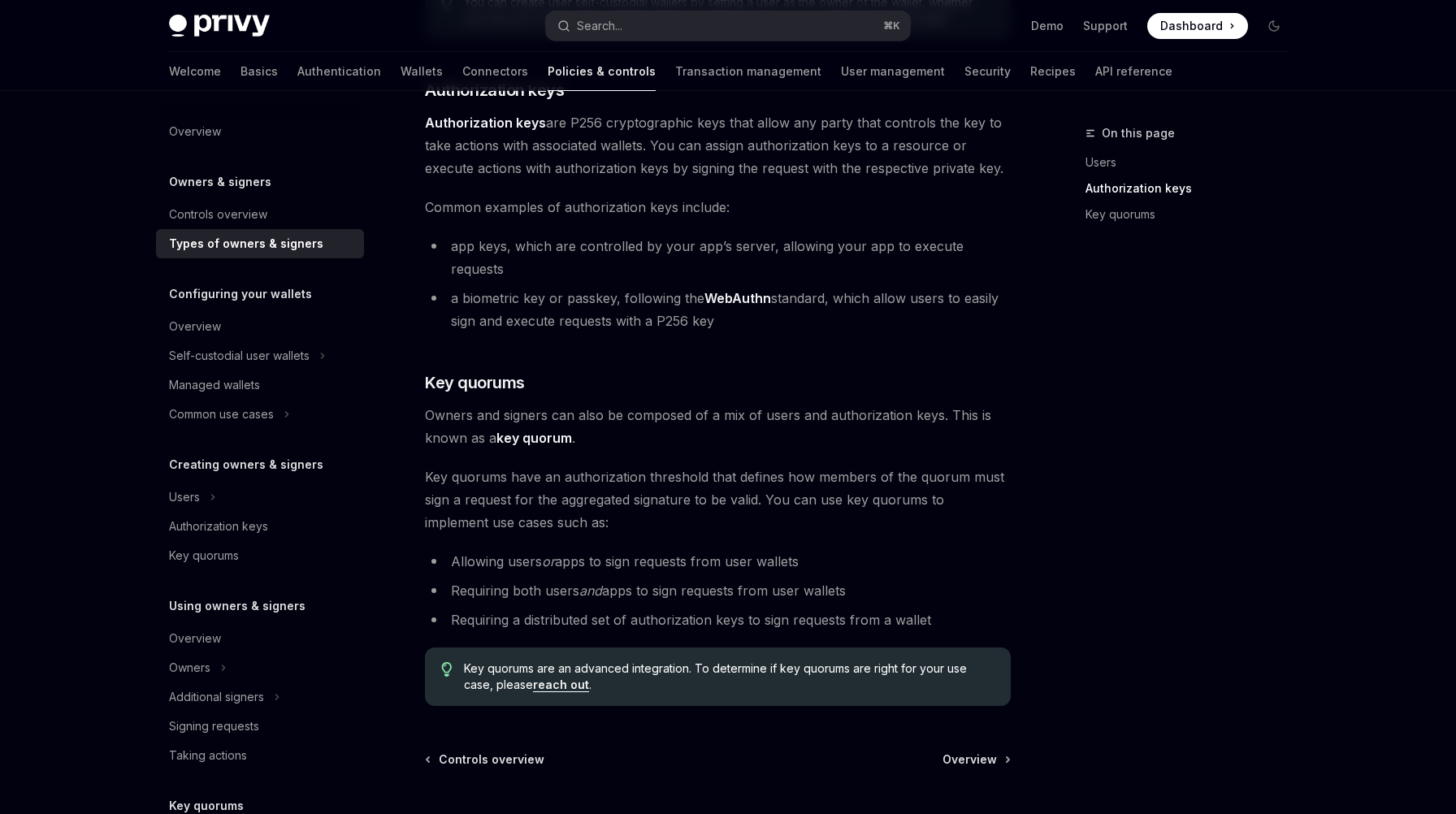
scroll to position [409, 0]
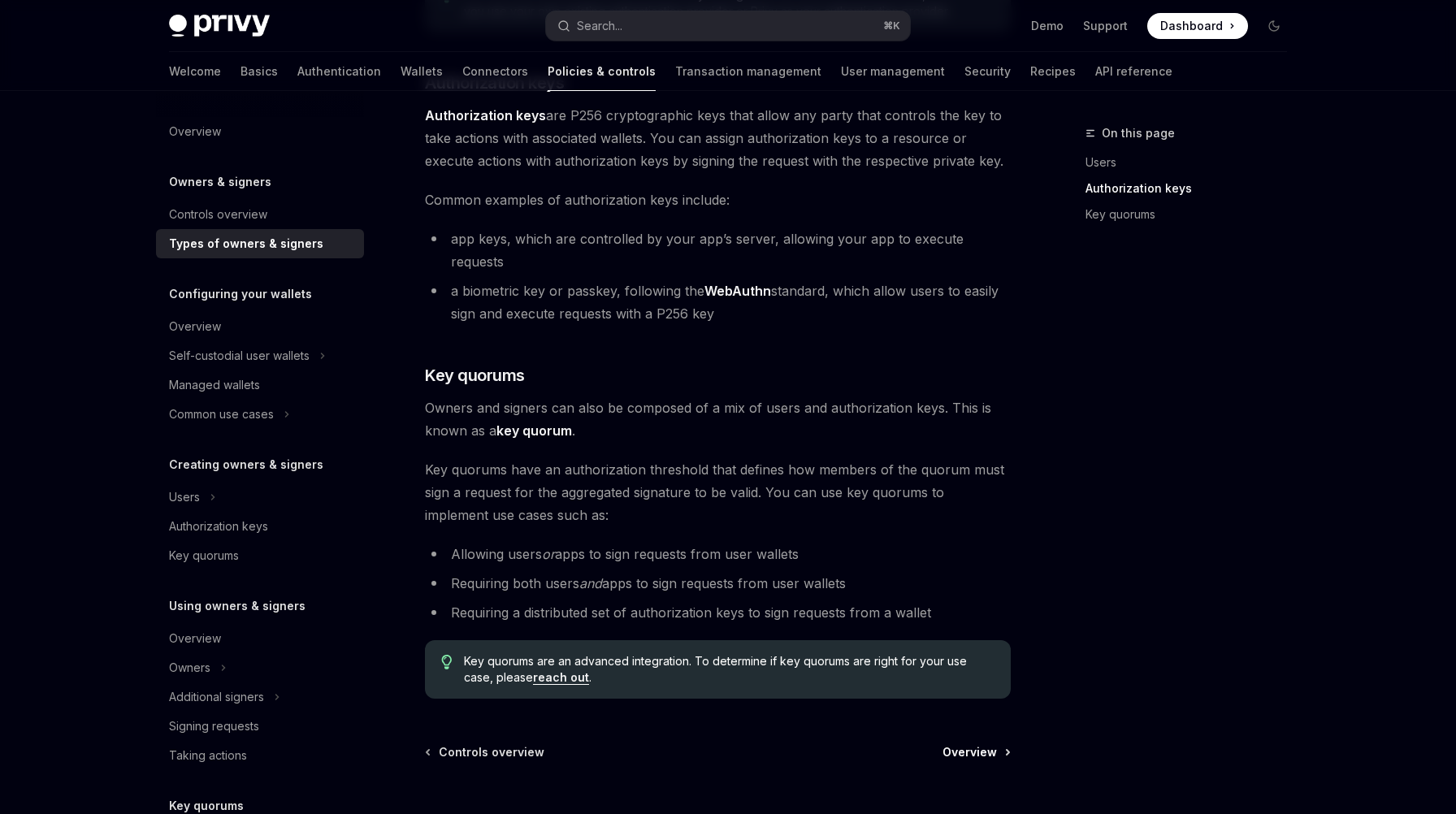
click at [961, 744] on span "Overview" at bounding box center [969, 751] width 54 height 16
type textarea "*"
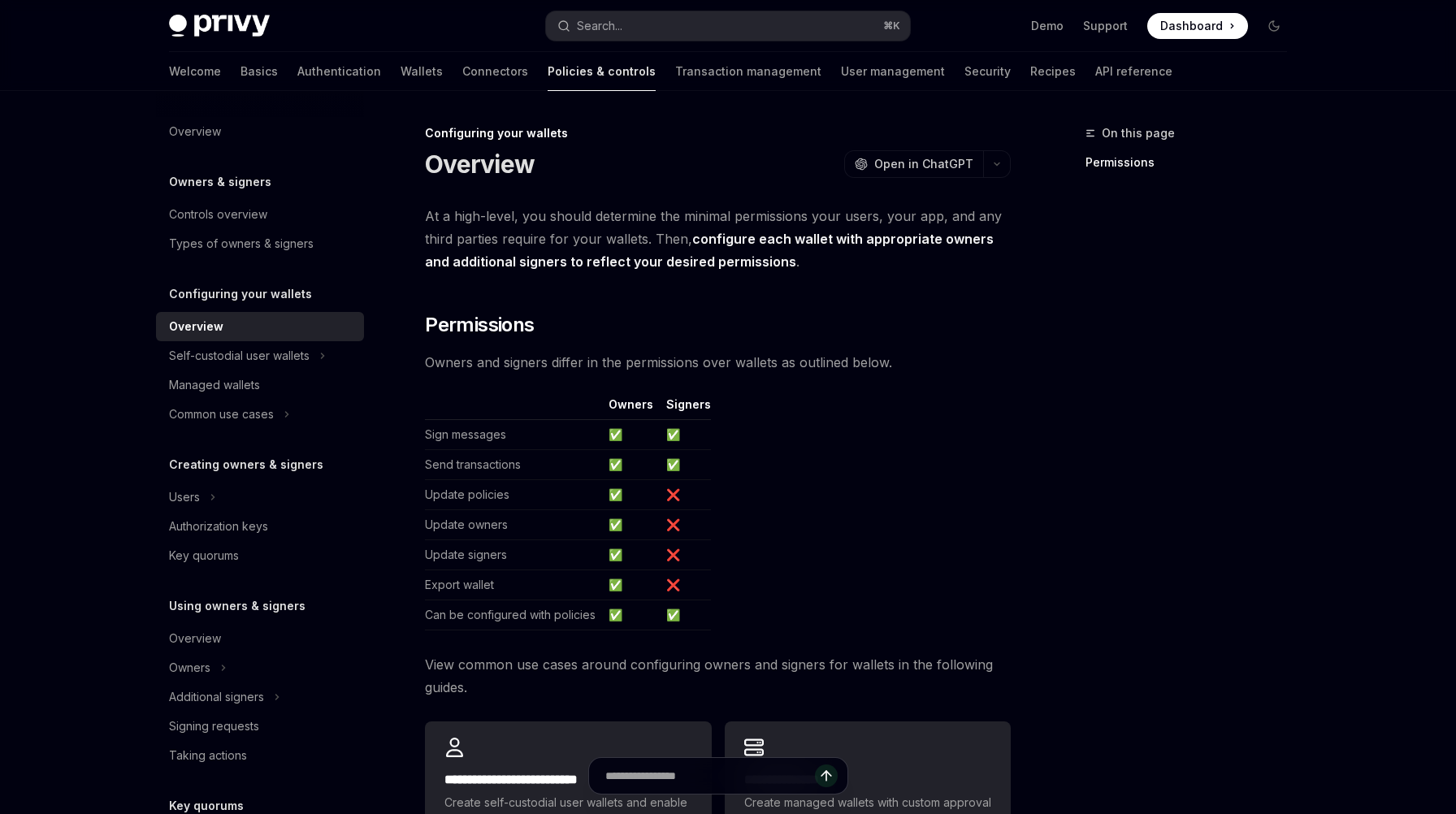
scroll to position [322, 0]
